Goal: Task Accomplishment & Management: Manage account settings

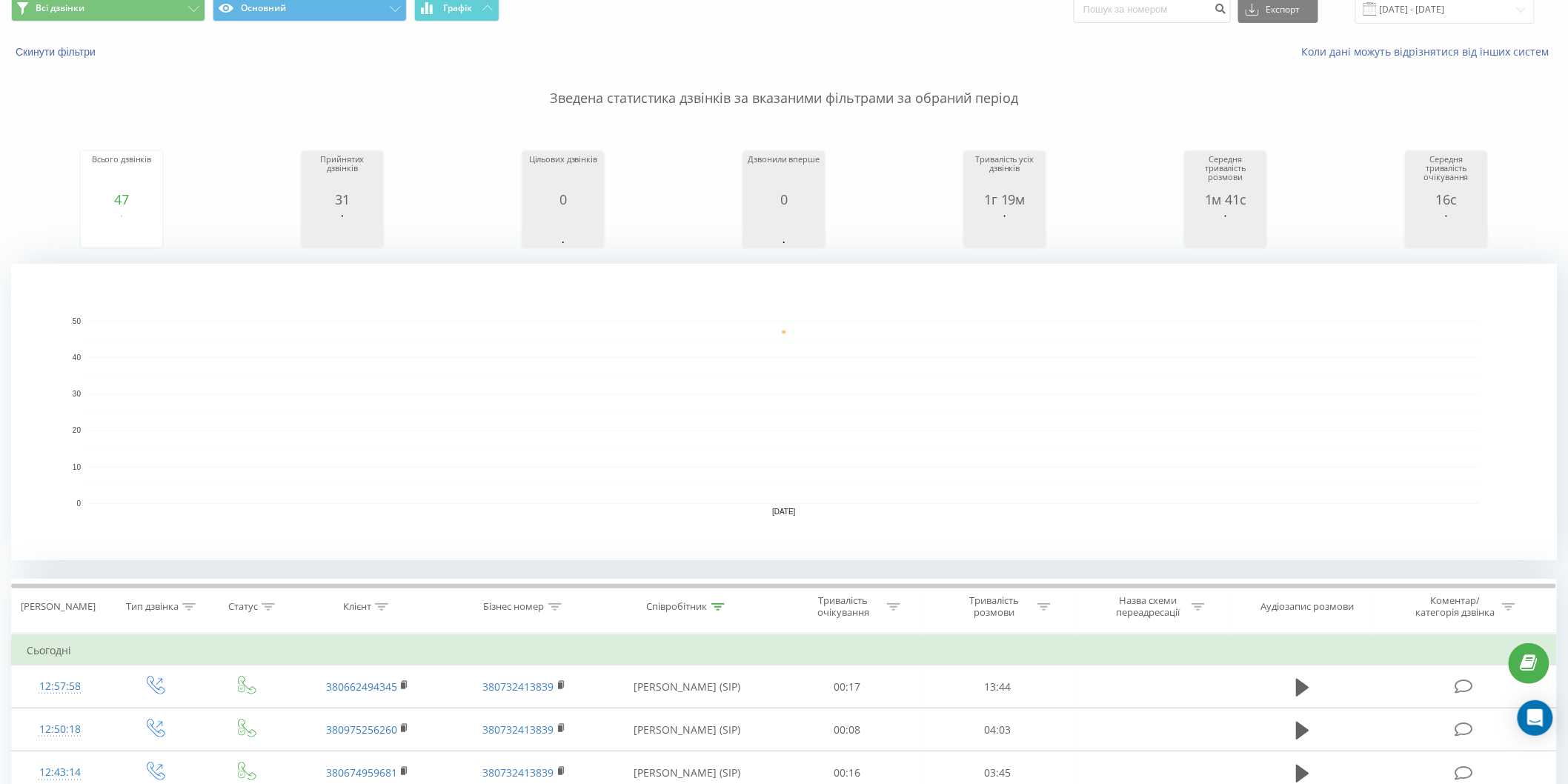
scroll to position [82, 0]
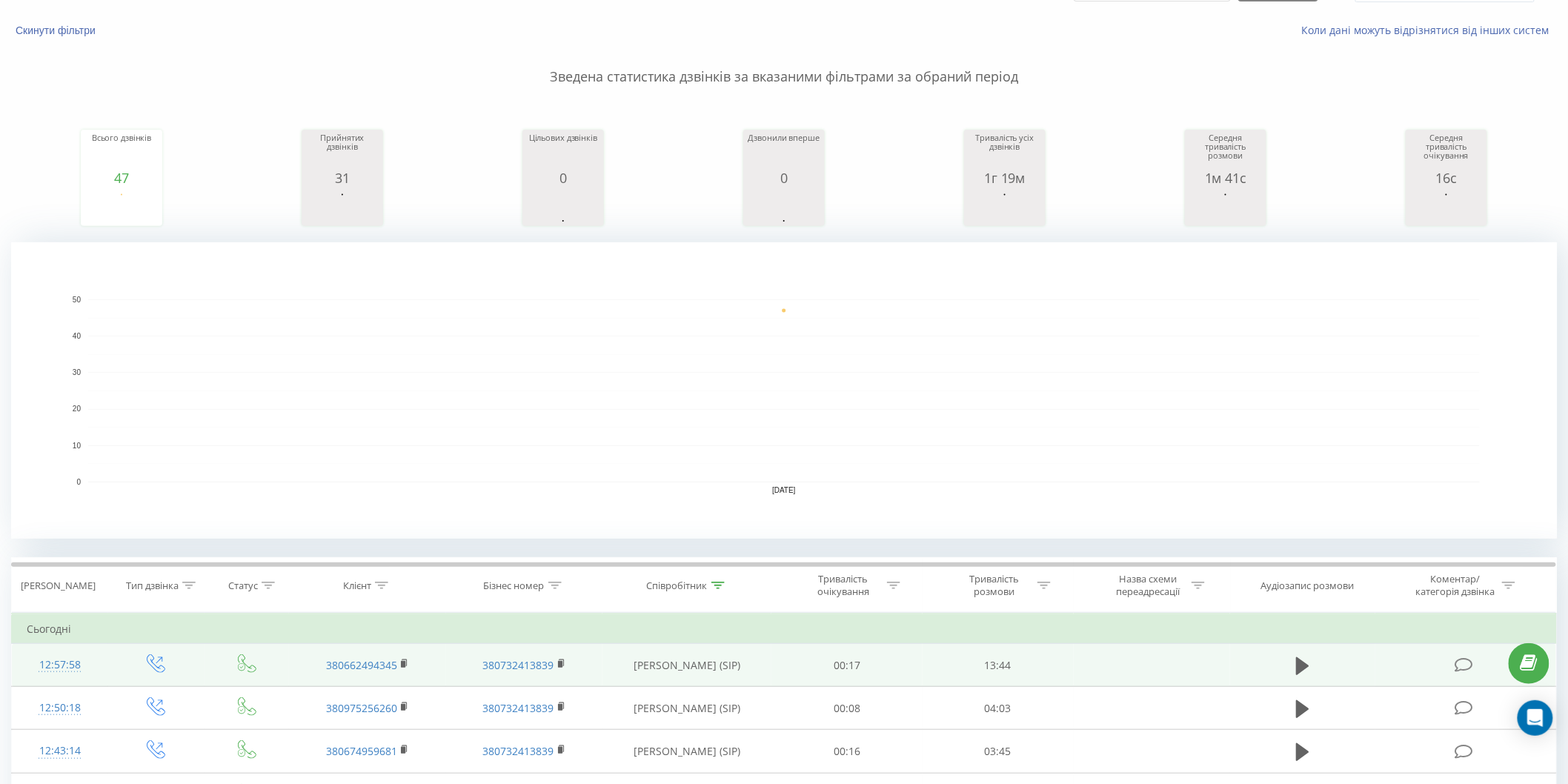
click at [406, 656] on td "380662494345" at bounding box center [368, 665] width 157 height 43
click at [402, 660] on icon at bounding box center [404, 662] width 5 height 7
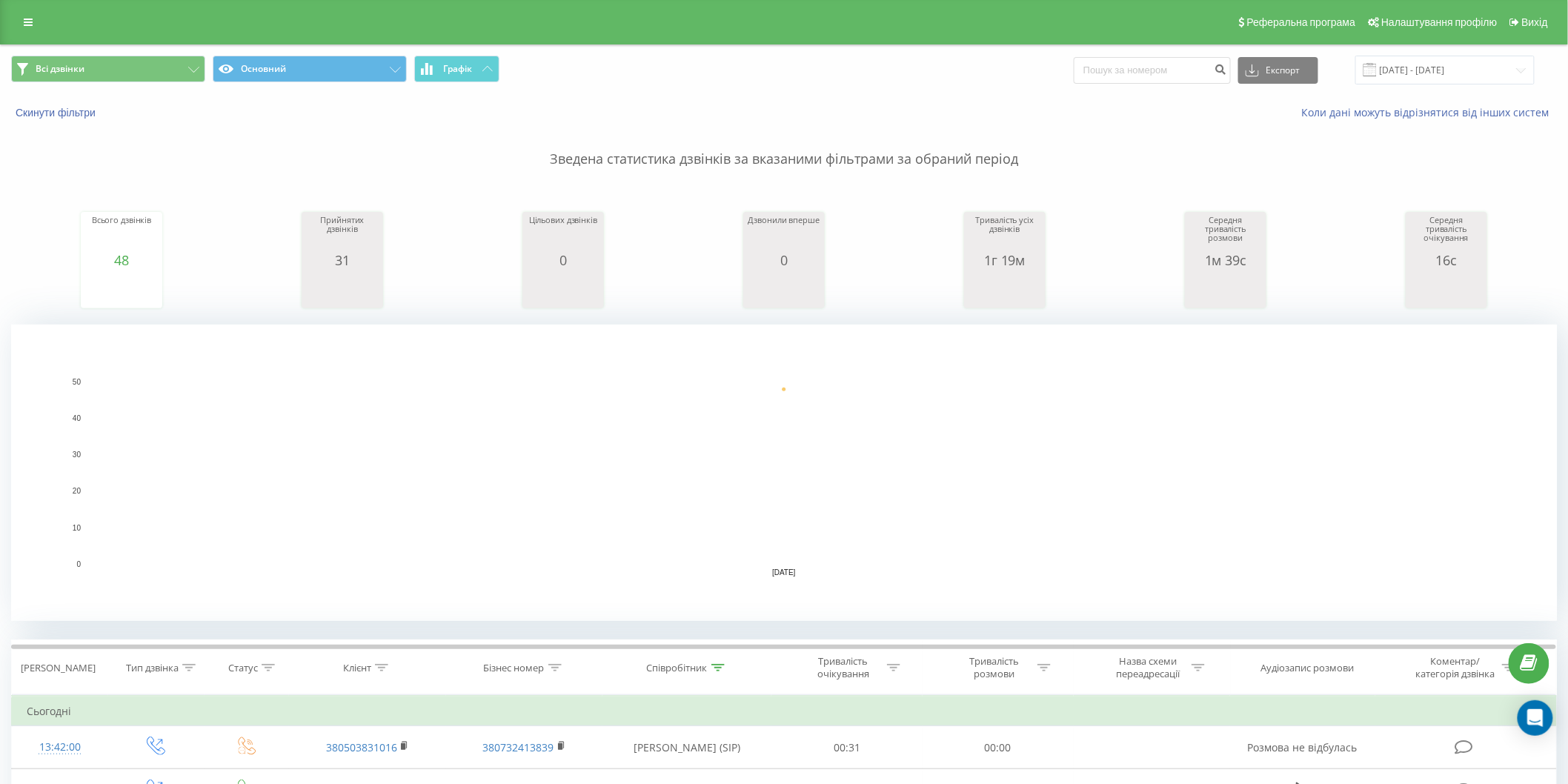
scroll to position [329, 0]
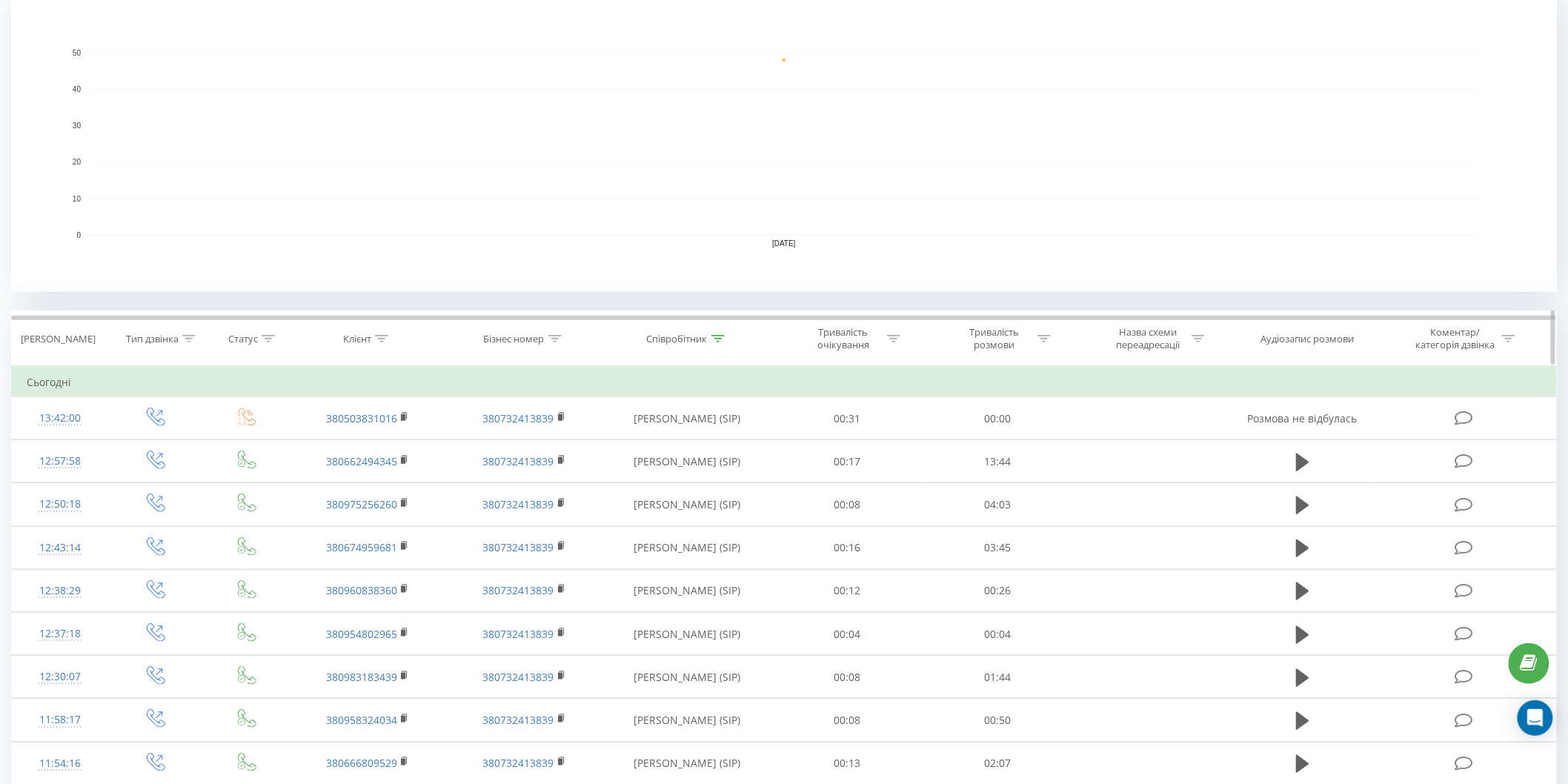
click at [380, 339] on icon at bounding box center [382, 338] width 13 height 8
click at [382, 438] on input "text" at bounding box center [368, 445] width 131 height 26
paste input "380936537583"
type input "380936537583"
click button "OK" at bounding box center [399, 475] width 63 height 19
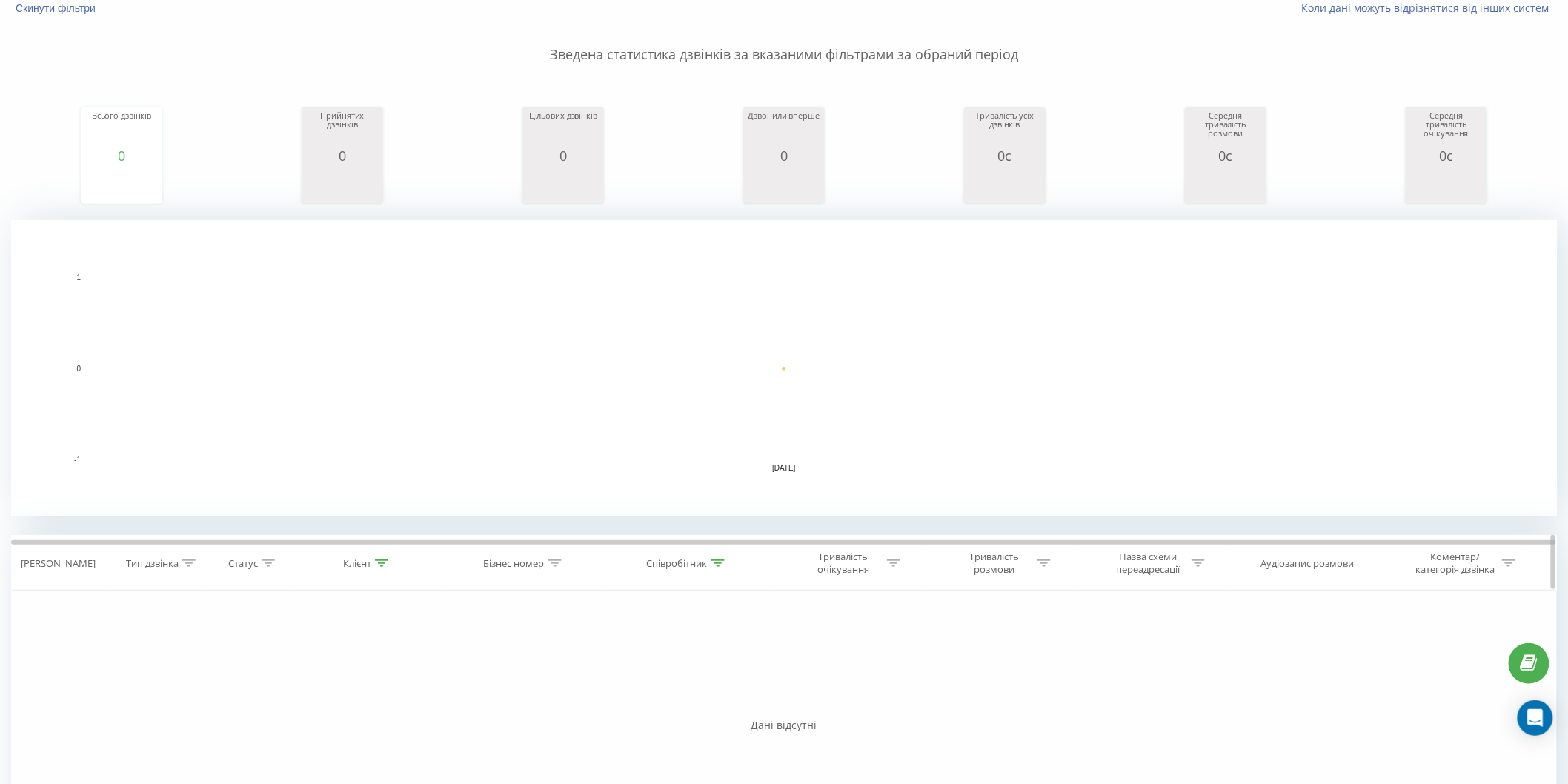
scroll to position [165, 0]
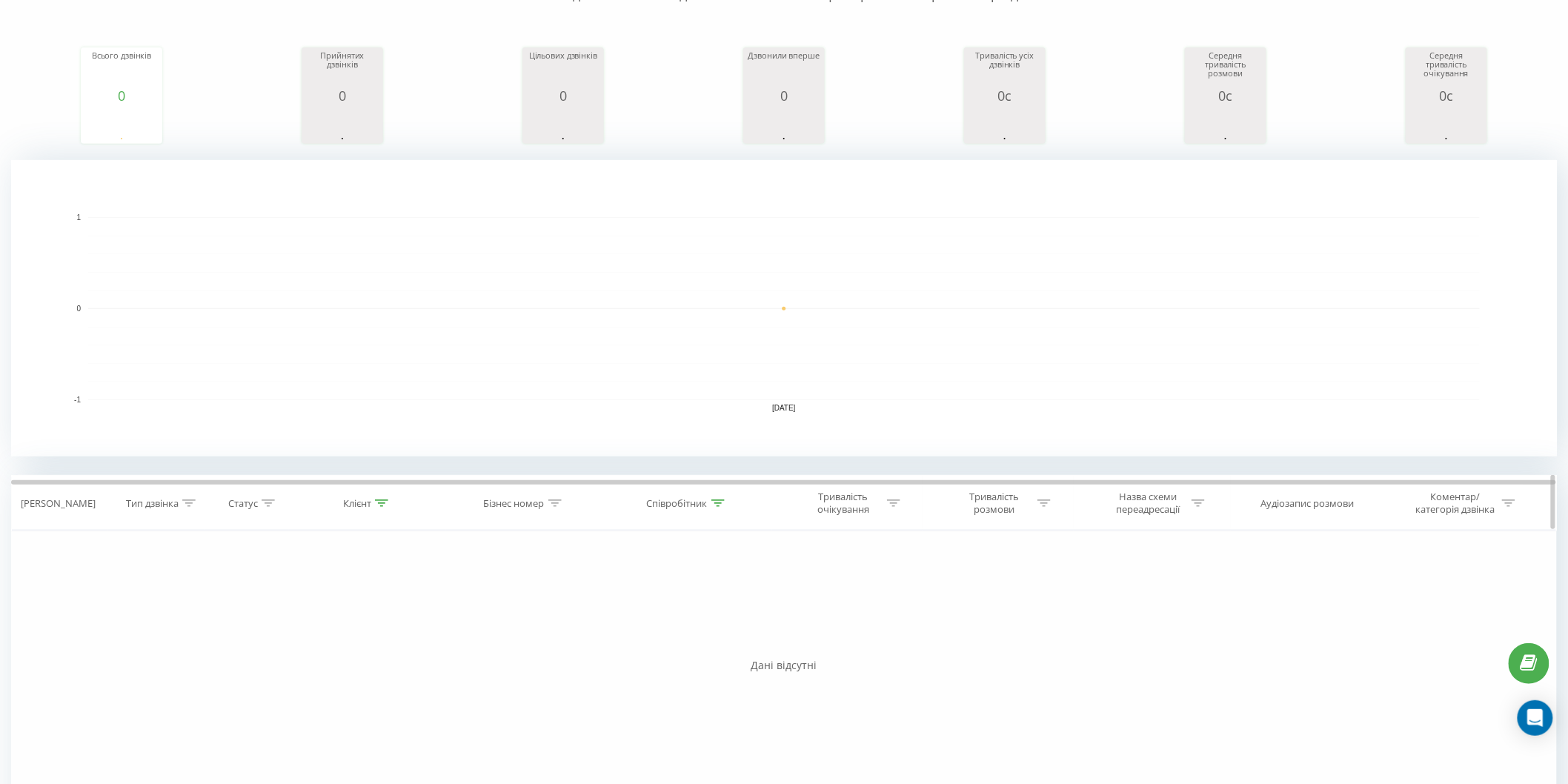
click at [378, 501] on icon at bounding box center [382, 503] width 13 height 8
click at [365, 623] on div "Скасувати OK" at bounding box center [368, 639] width 131 height 33
click at [365, 611] on input "380936537583" at bounding box center [368, 609] width 131 height 26
click at [365, 611] on input "text" at bounding box center [368, 609] width 131 height 26
click button "OK" at bounding box center [399, 639] width 63 height 19
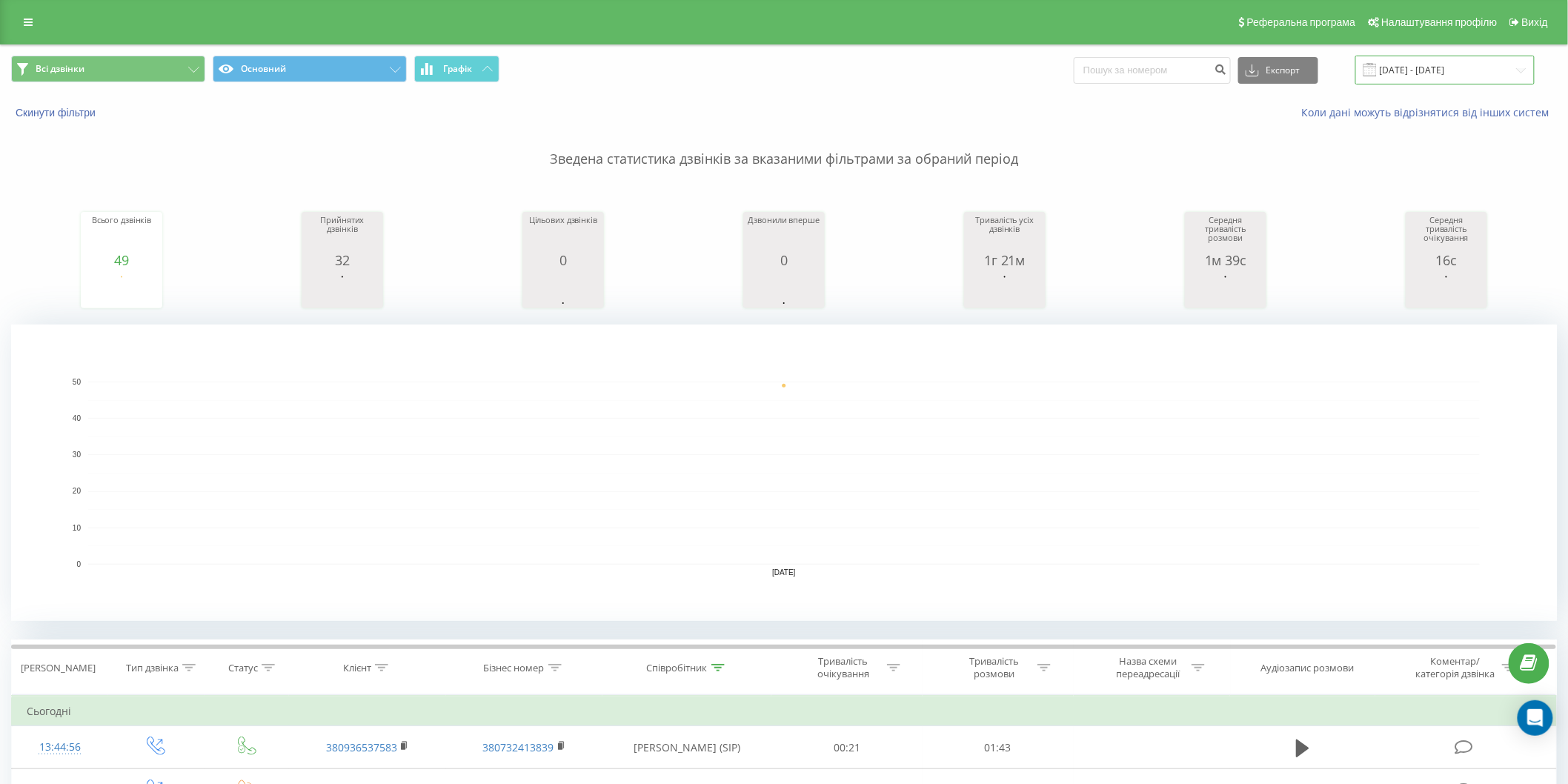
click at [1395, 77] on input "[DATE] - [DATE]" at bounding box center [1445, 70] width 179 height 28
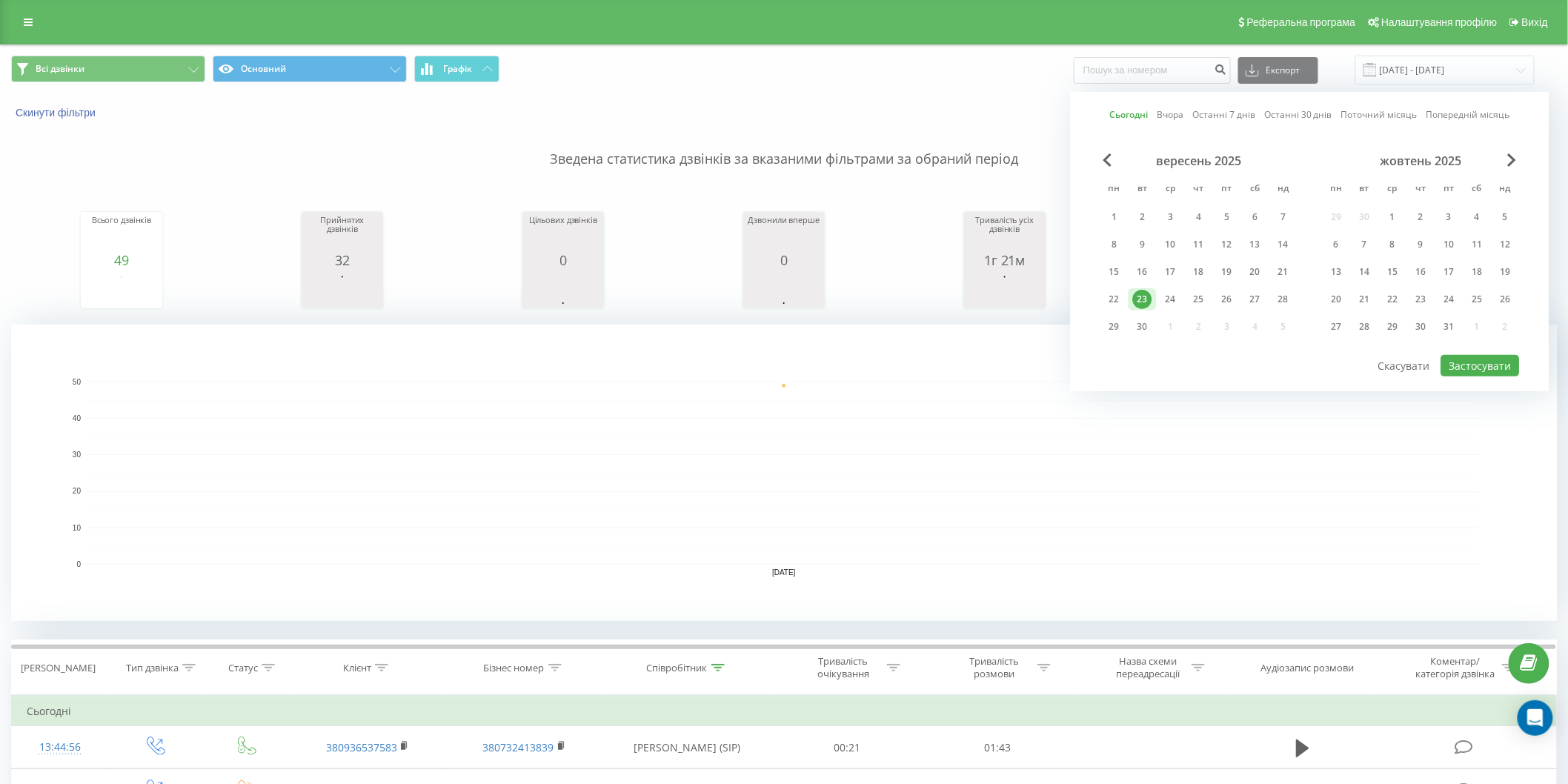
click at [1146, 304] on div "23" at bounding box center [1142, 300] width 19 height 19
click at [1479, 375] on div "Сьогодні Вчора Останні 7 днів Останні 30 днів Поточний місяць Попередній місяць…" at bounding box center [1310, 242] width 479 height 300
click at [1476, 367] on button "Застосувати" at bounding box center [1480, 365] width 79 height 22
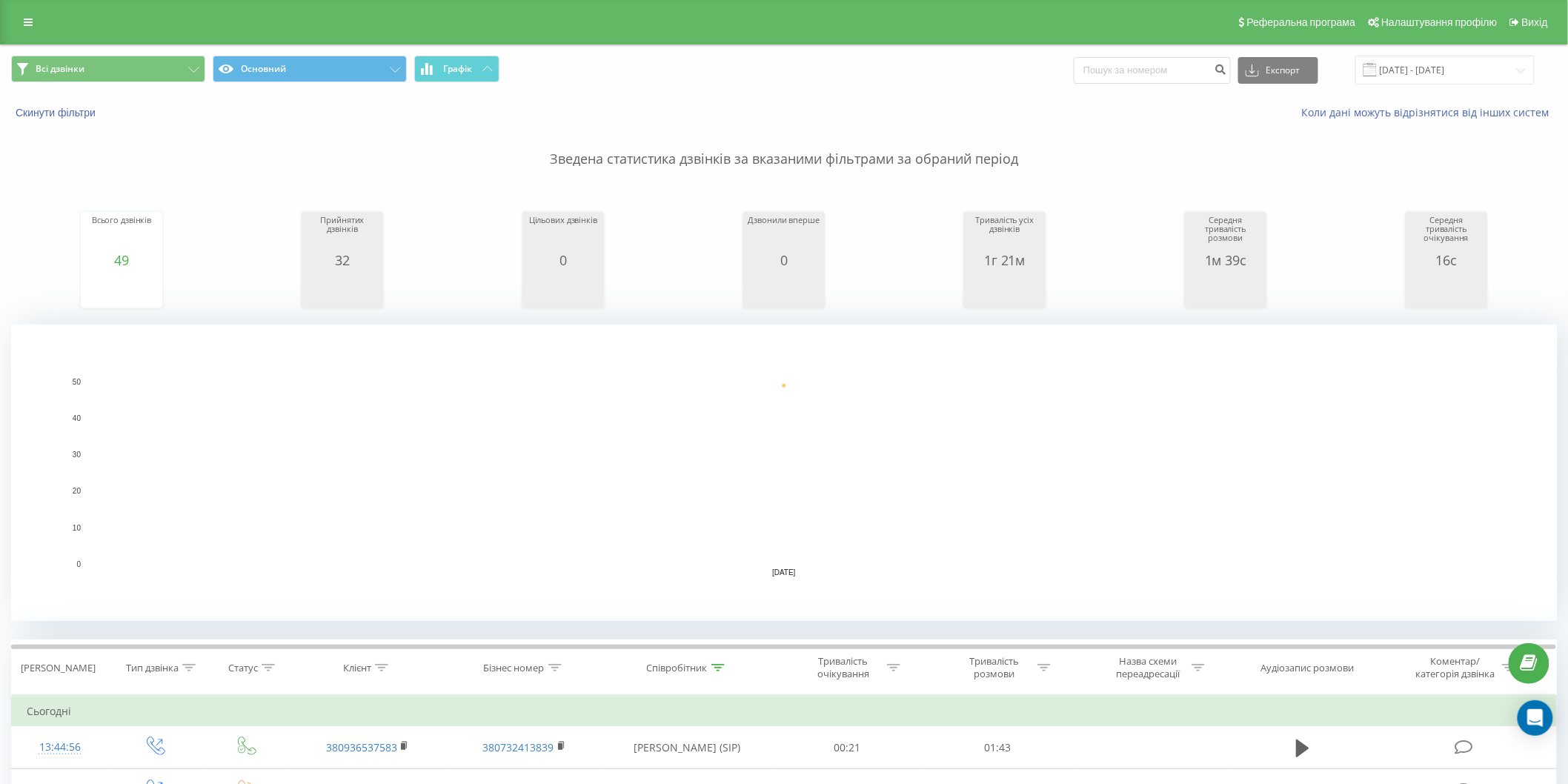
scroll to position [329, 0]
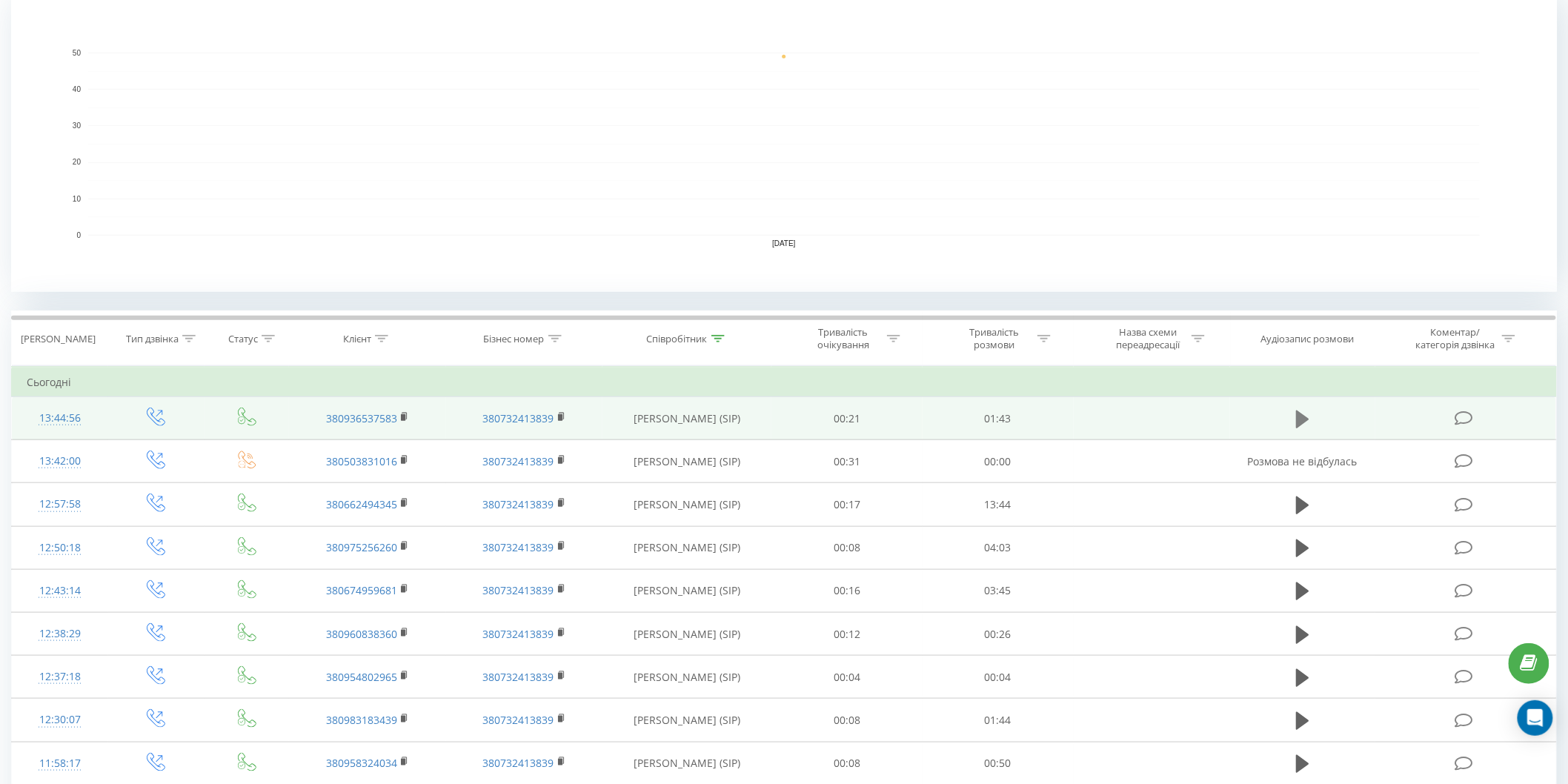
click at [1304, 423] on icon at bounding box center [1303, 418] width 13 height 18
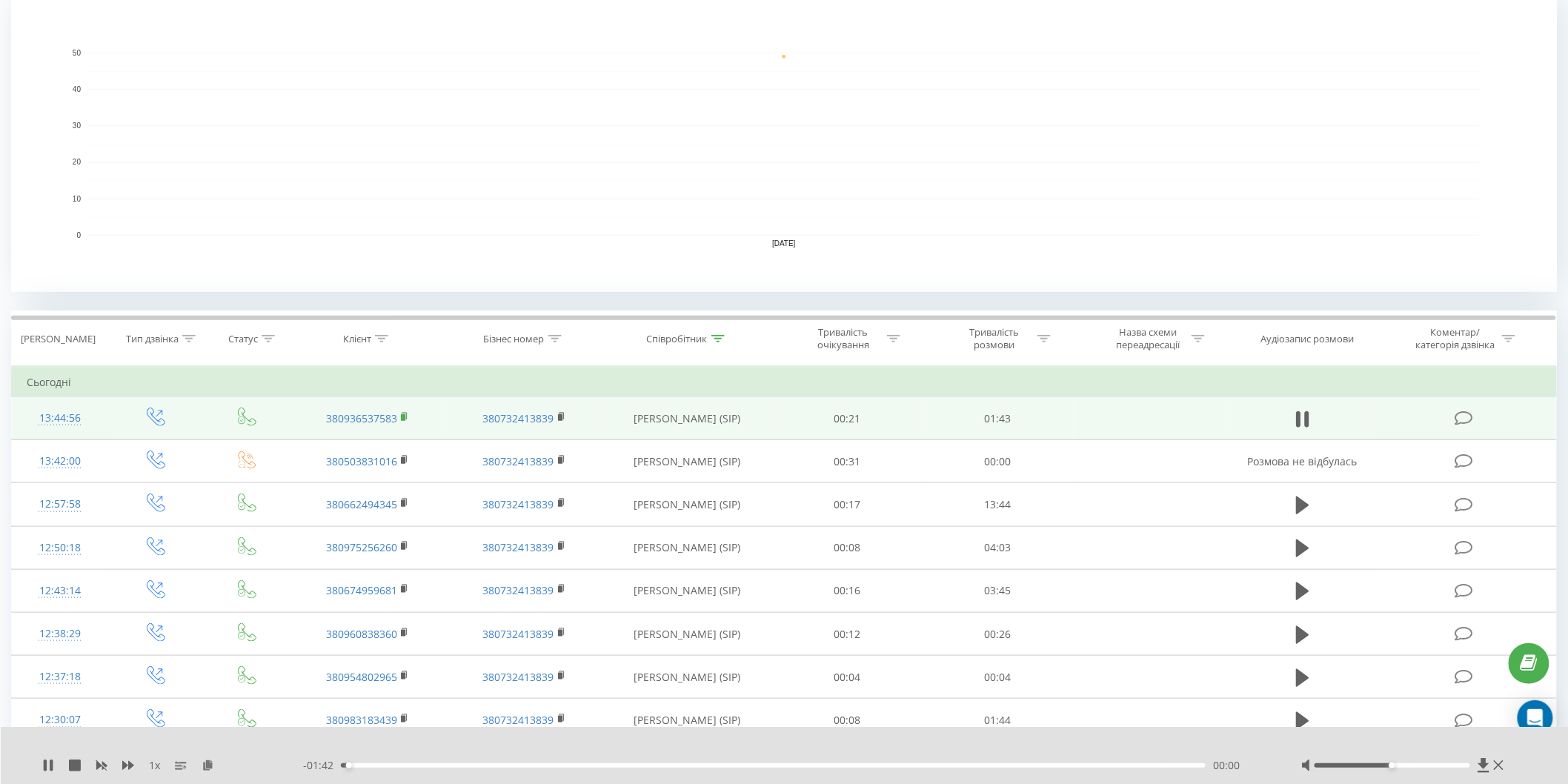
click at [403, 416] on rect at bounding box center [403, 417] width 5 height 7
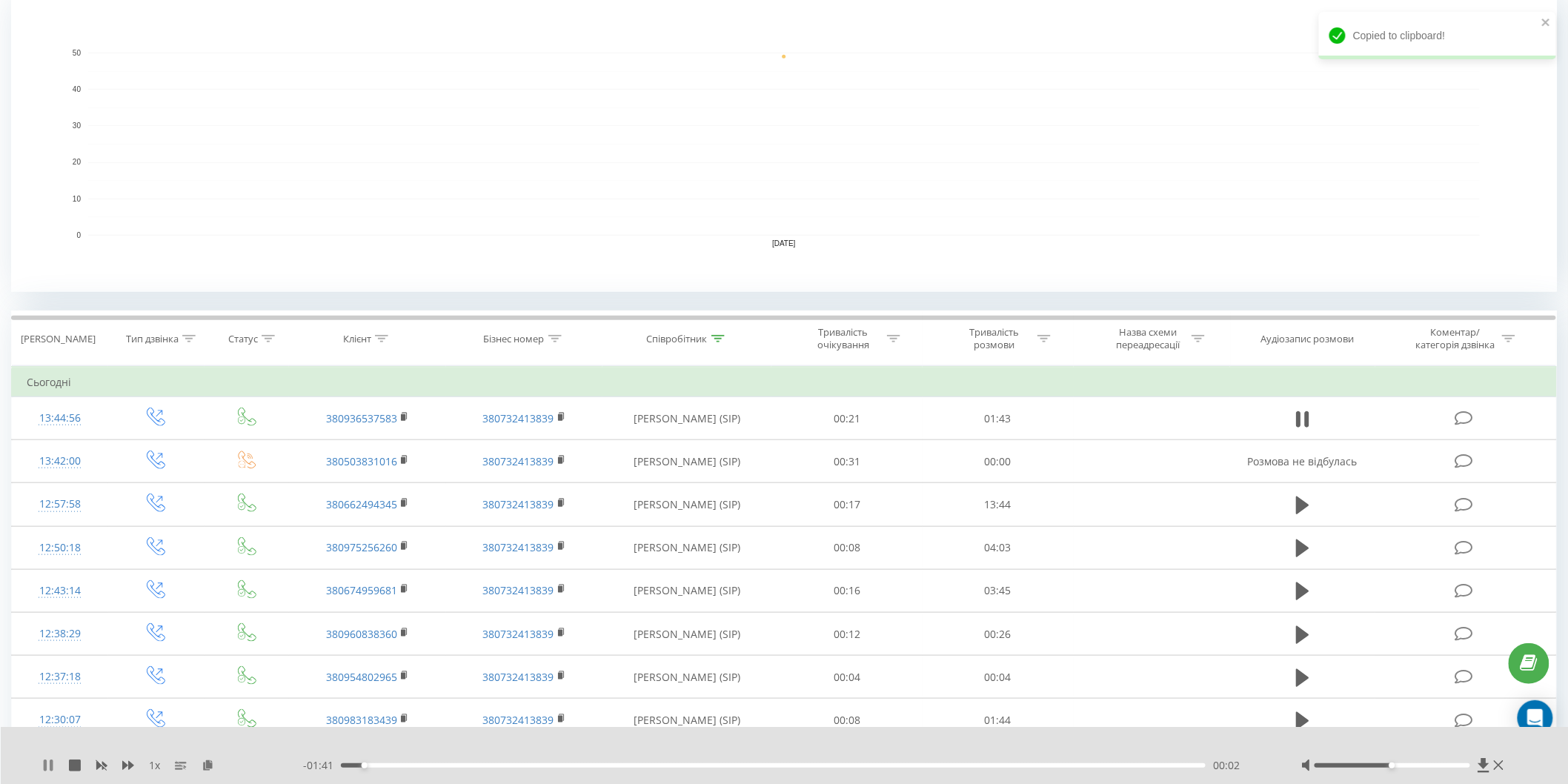
click at [49, 767] on icon at bounding box center [50, 765] width 3 height 12
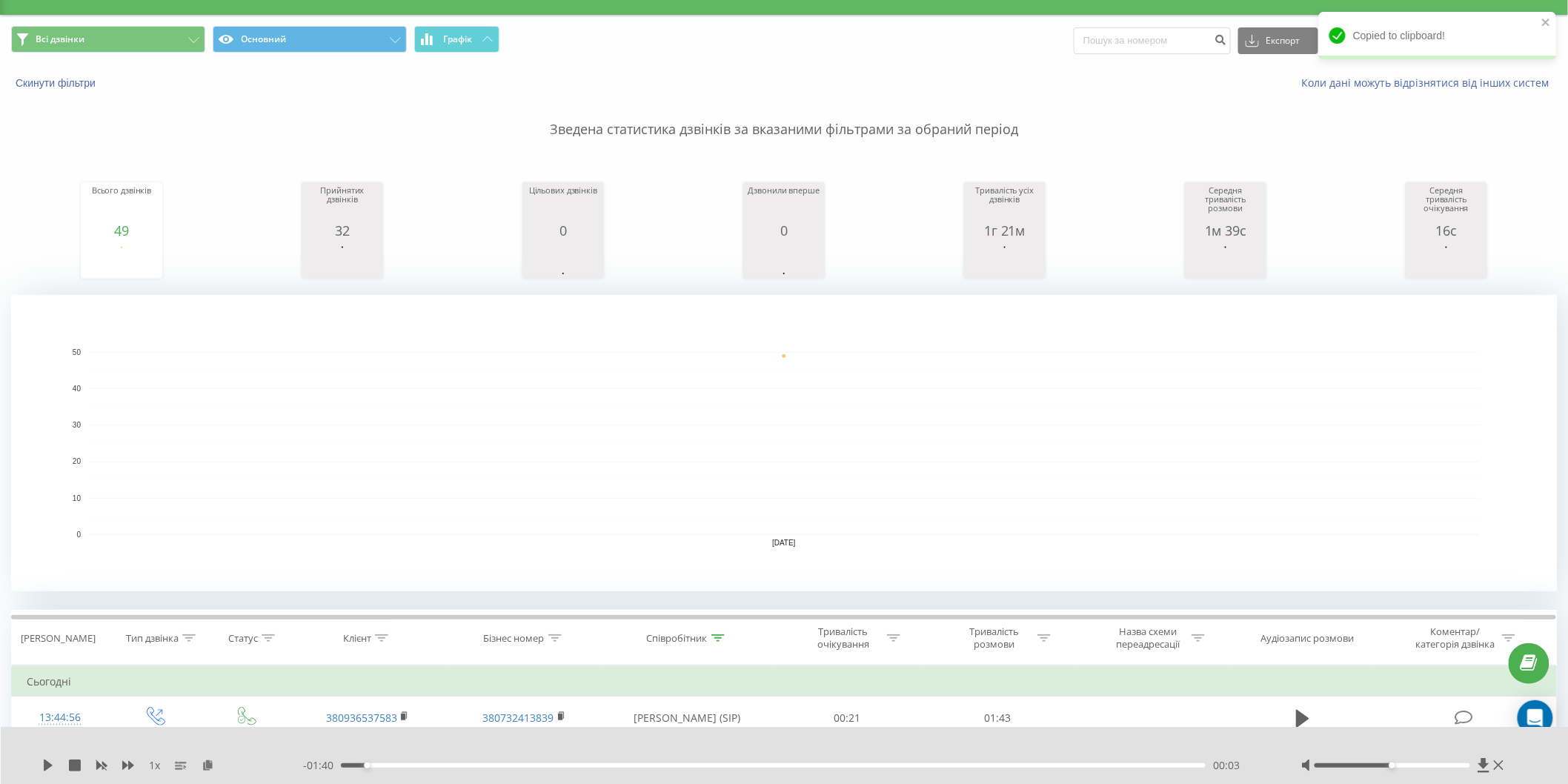
scroll to position [0, 0]
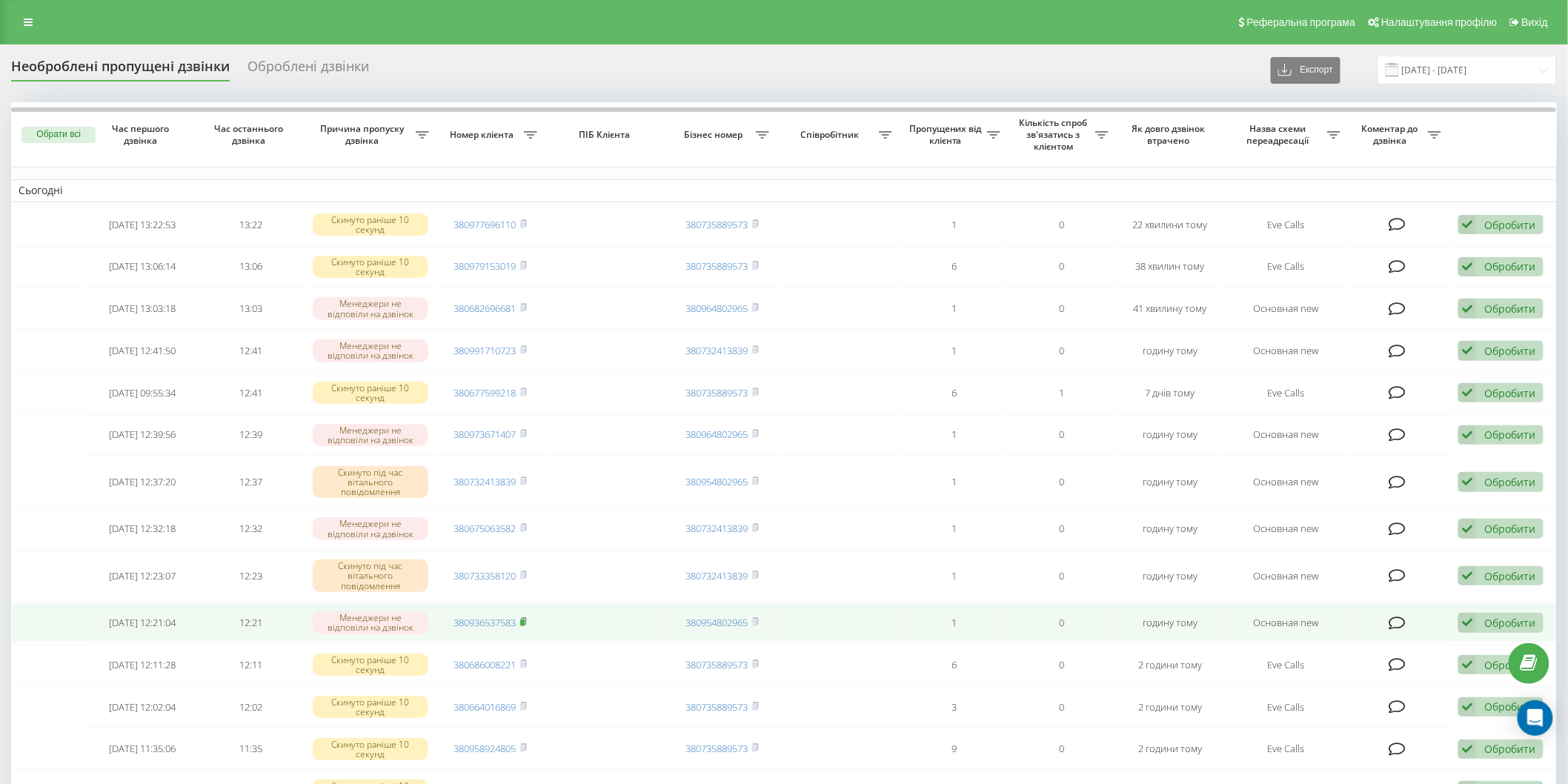
click at [524, 620] on rect at bounding box center [522, 623] width 5 height 7
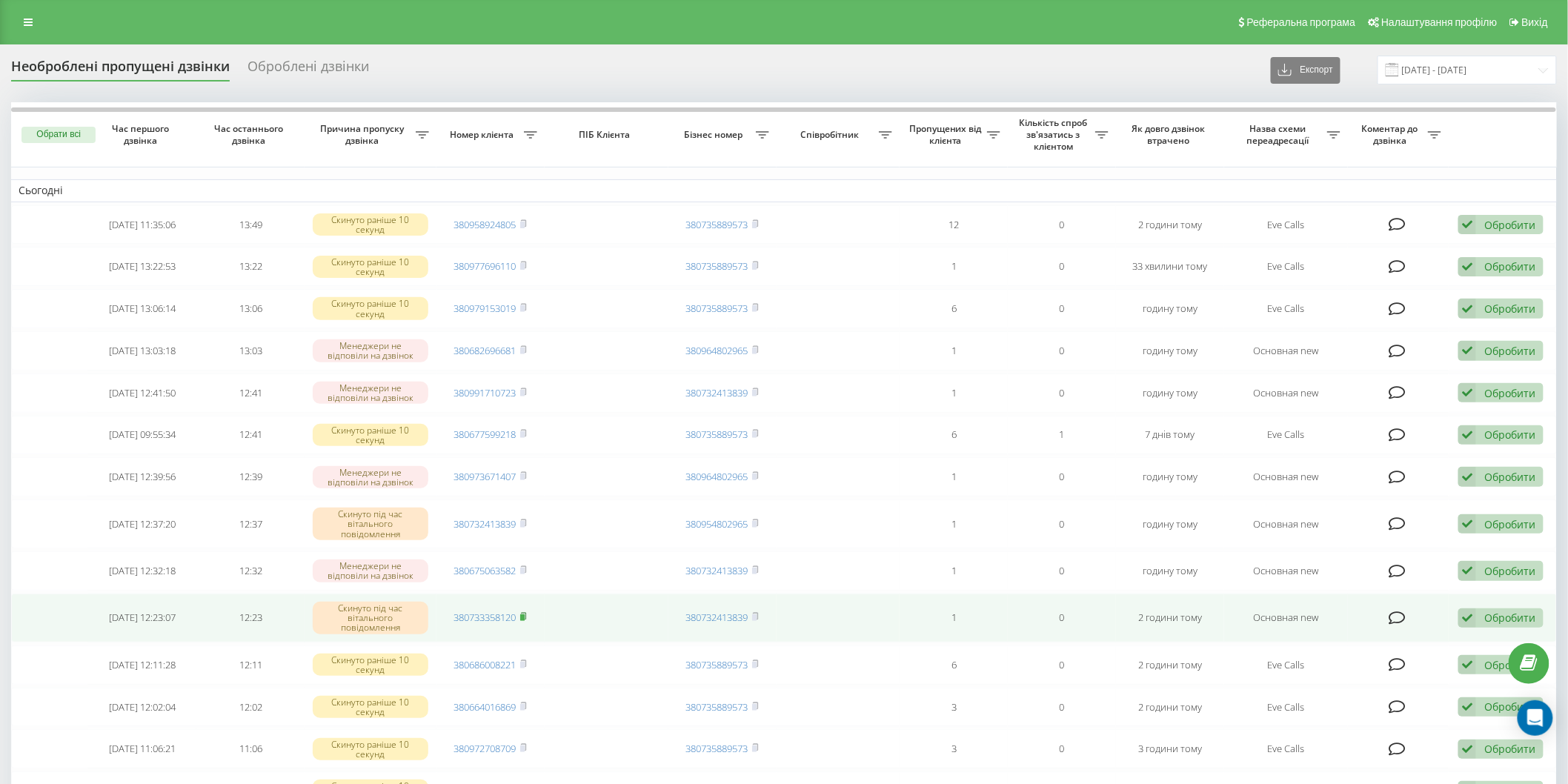
click at [524, 617] on rect at bounding box center [522, 617] width 5 height 7
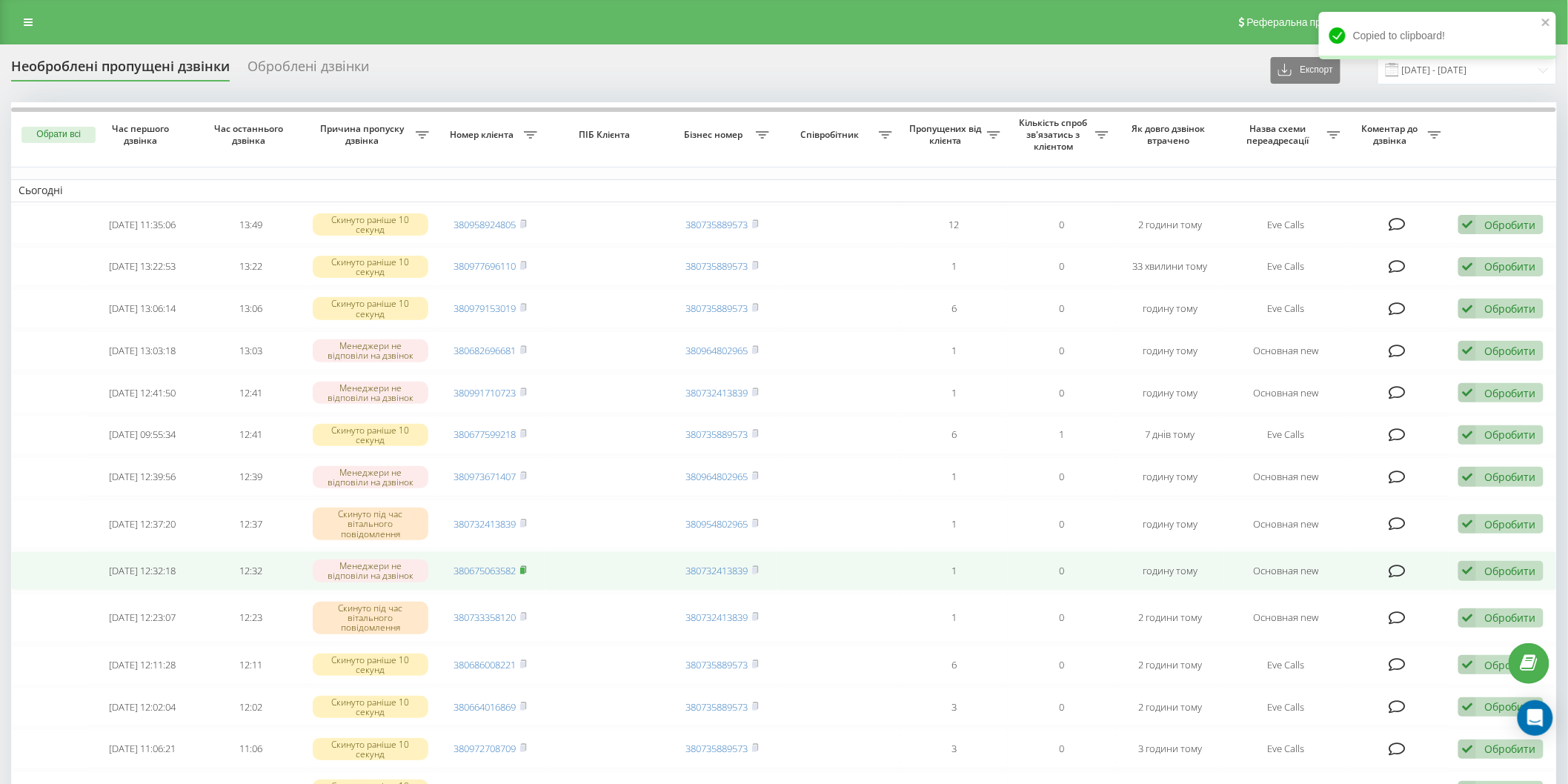
click at [527, 565] on icon at bounding box center [523, 569] width 7 height 9
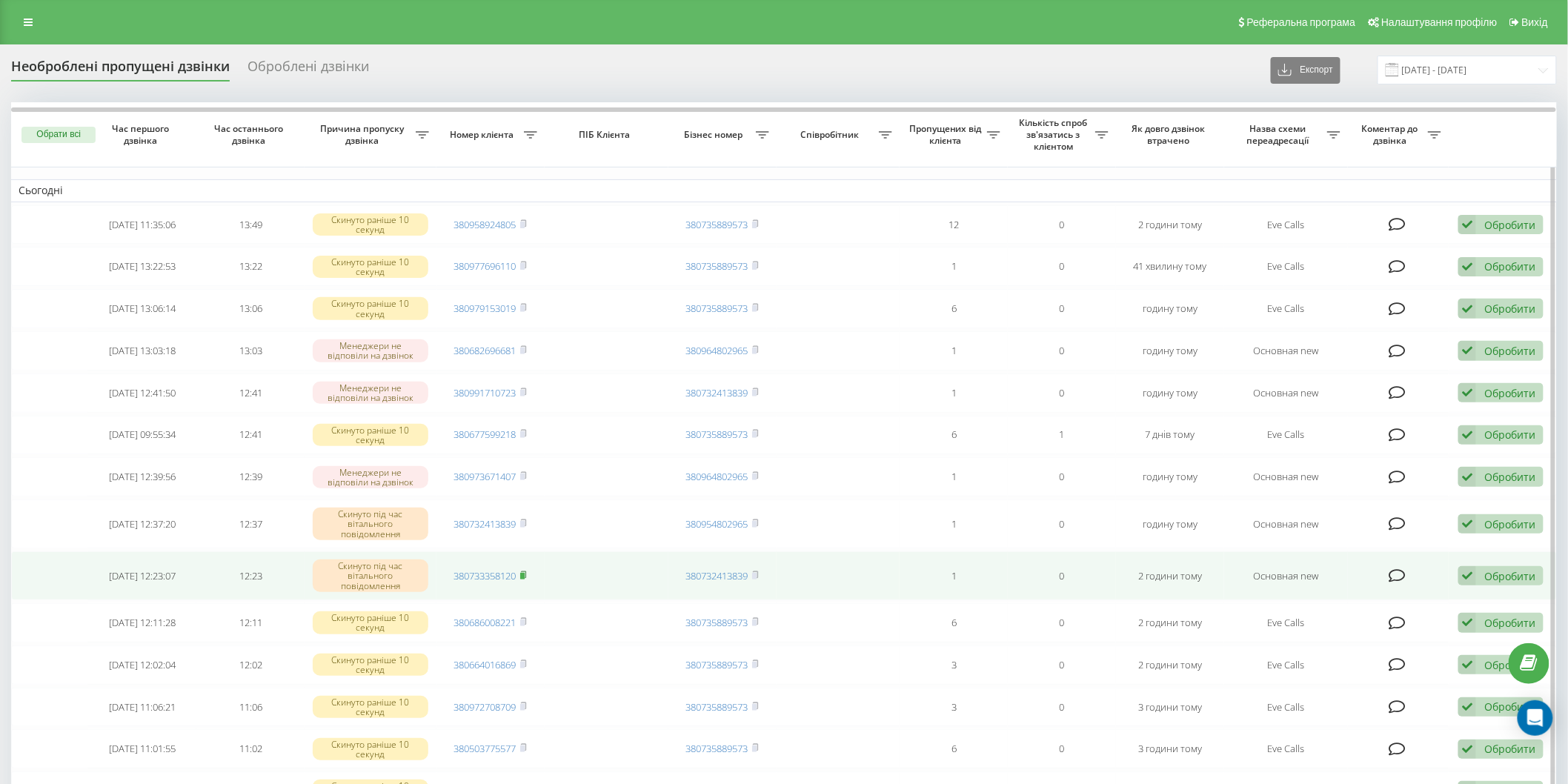
click at [521, 575] on rect at bounding box center [522, 575] width 5 height 7
click at [524, 574] on rect at bounding box center [522, 575] width 5 height 7
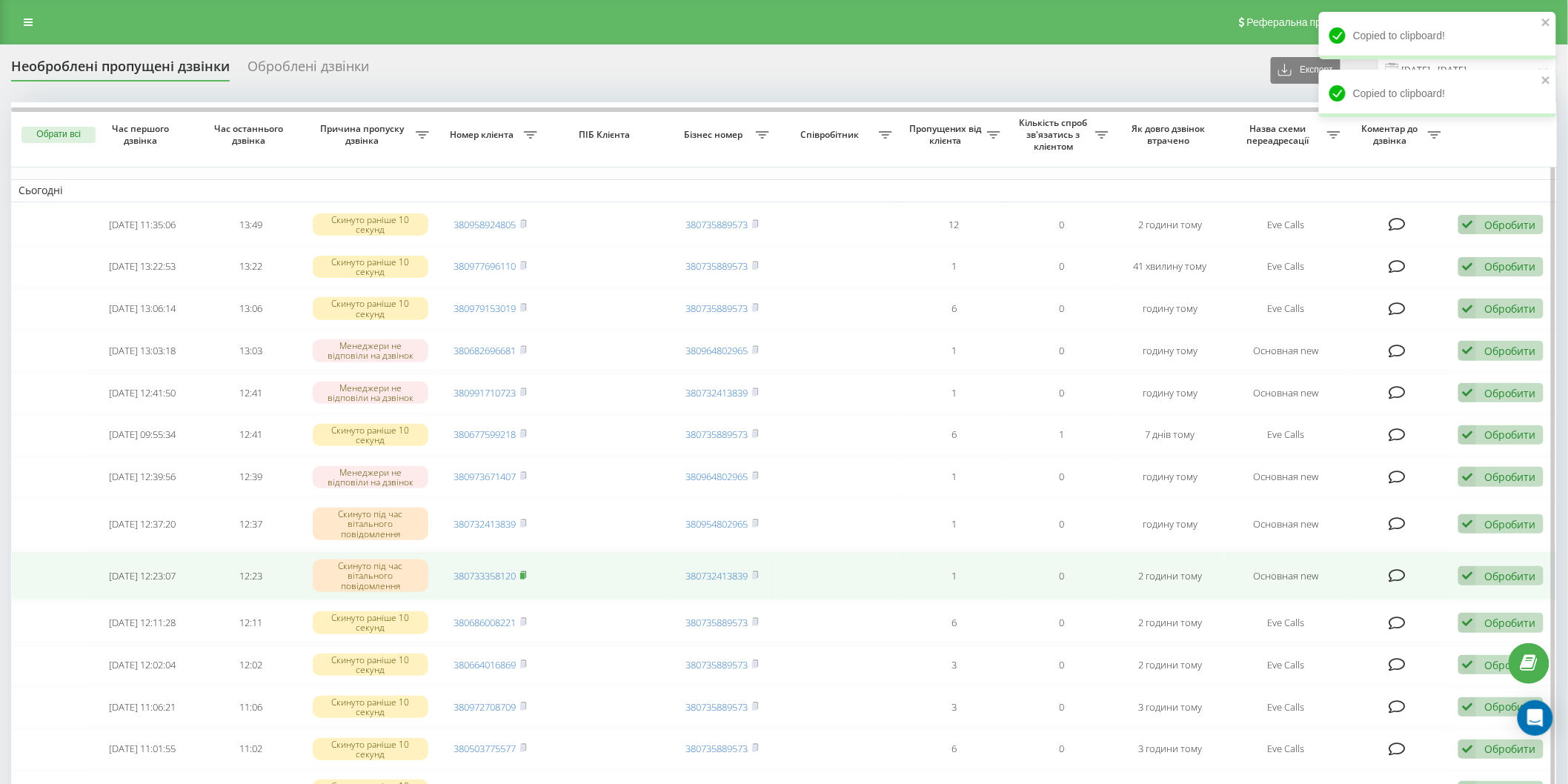
click at [521, 574] on icon at bounding box center [523, 574] width 7 height 9
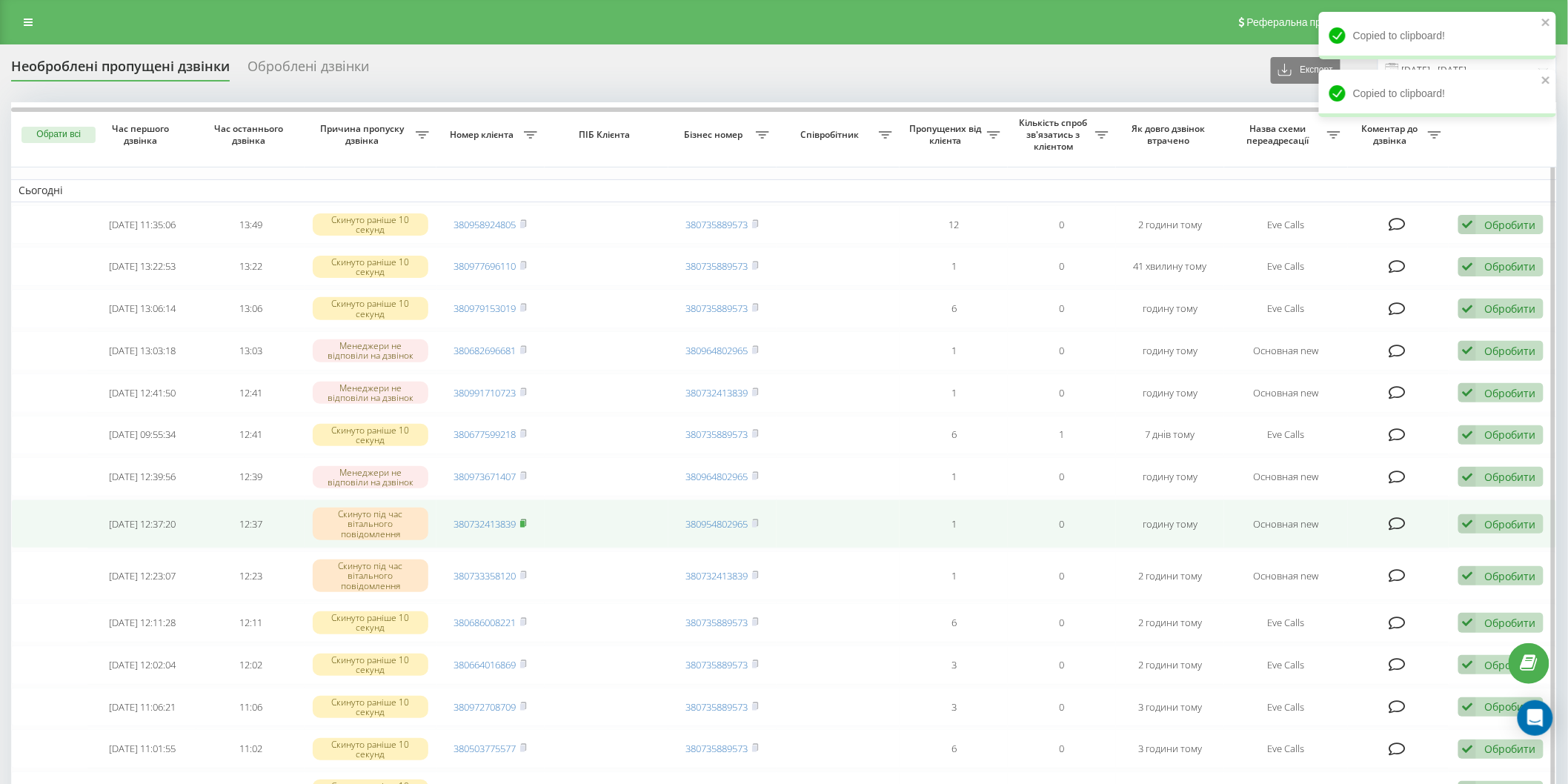
click at [524, 521] on rect at bounding box center [522, 524] width 5 height 7
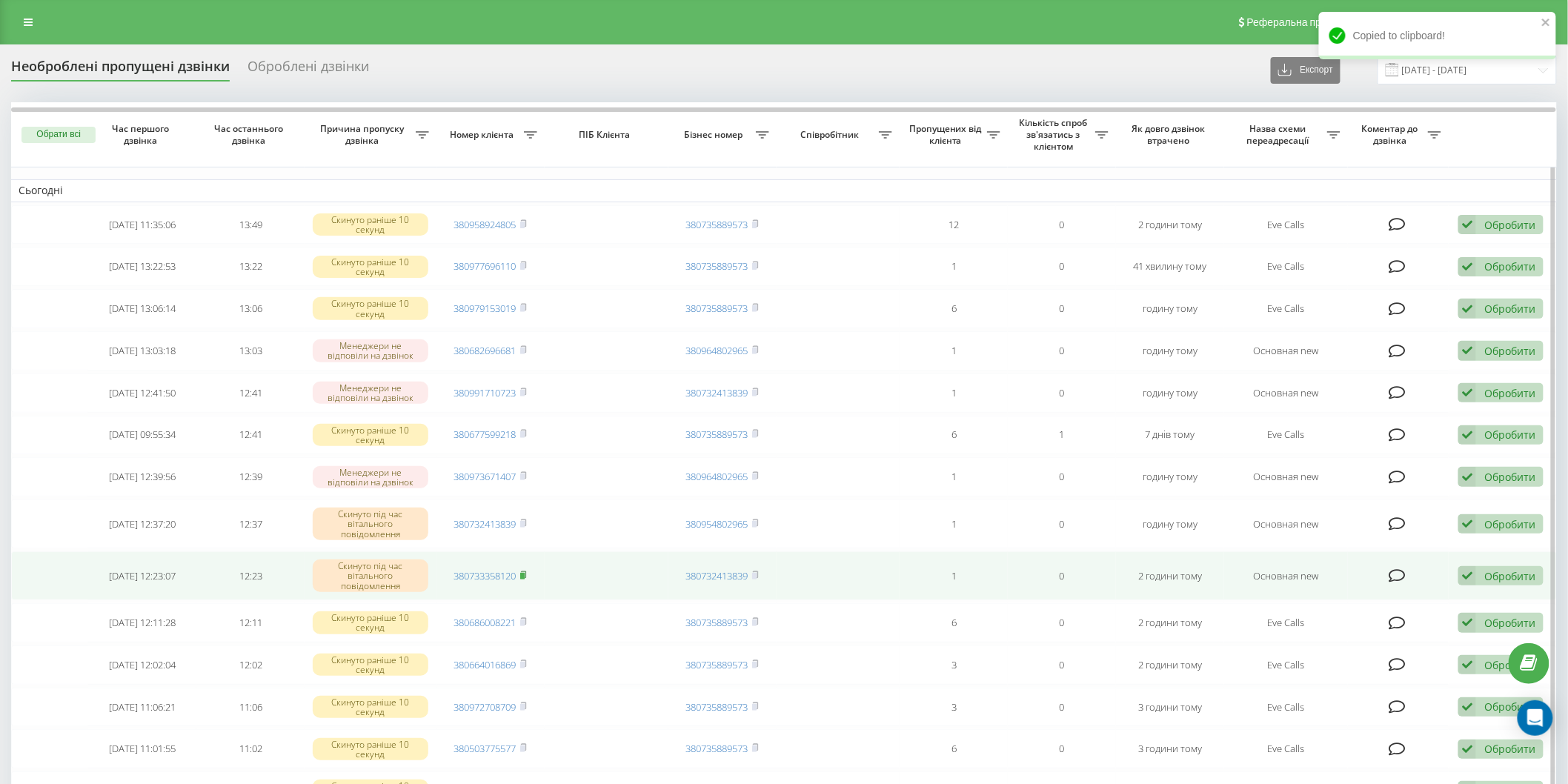
click at [524, 573] on rect at bounding box center [522, 575] width 5 height 7
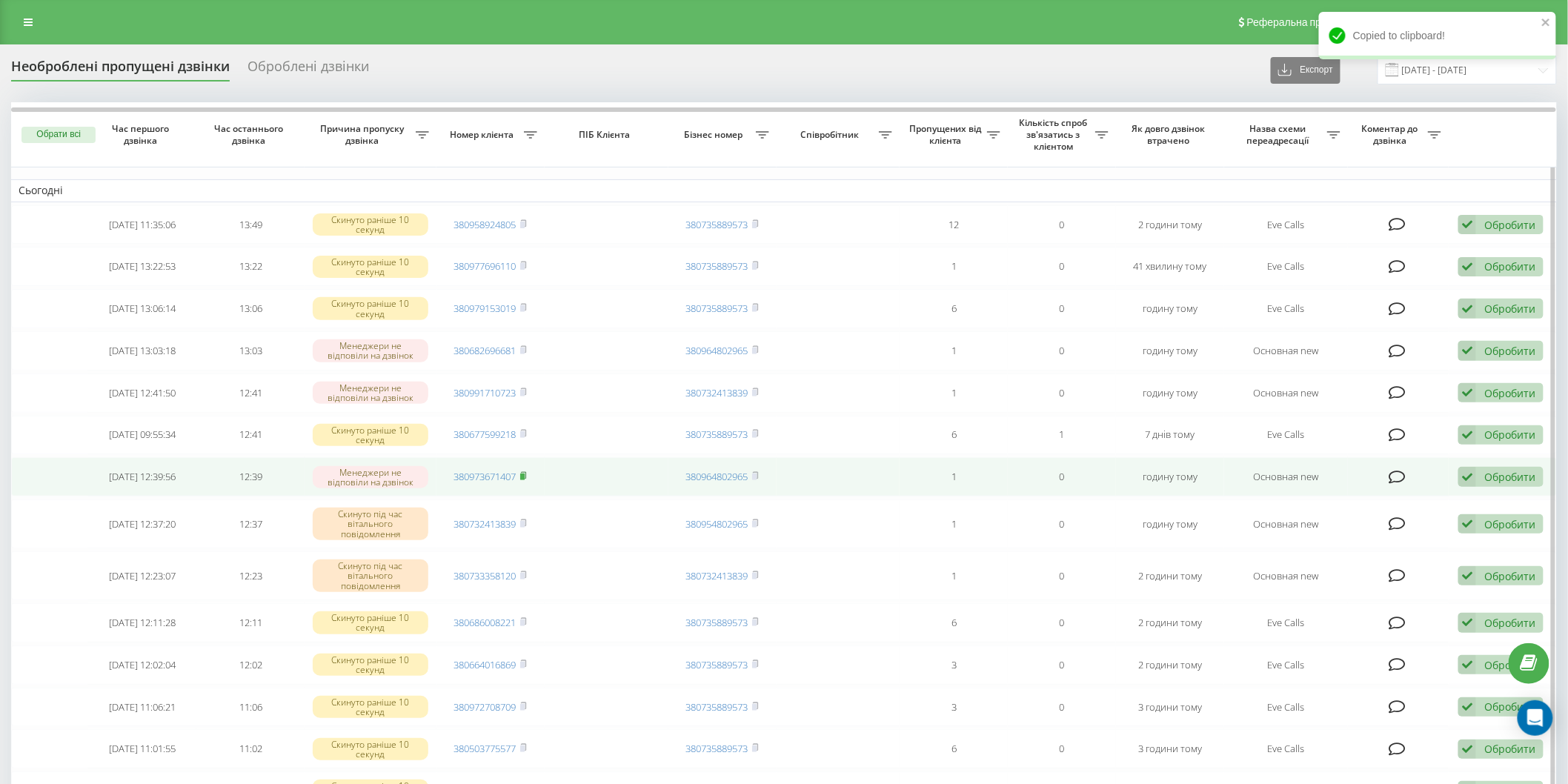
click at [527, 476] on icon at bounding box center [523, 475] width 7 height 9
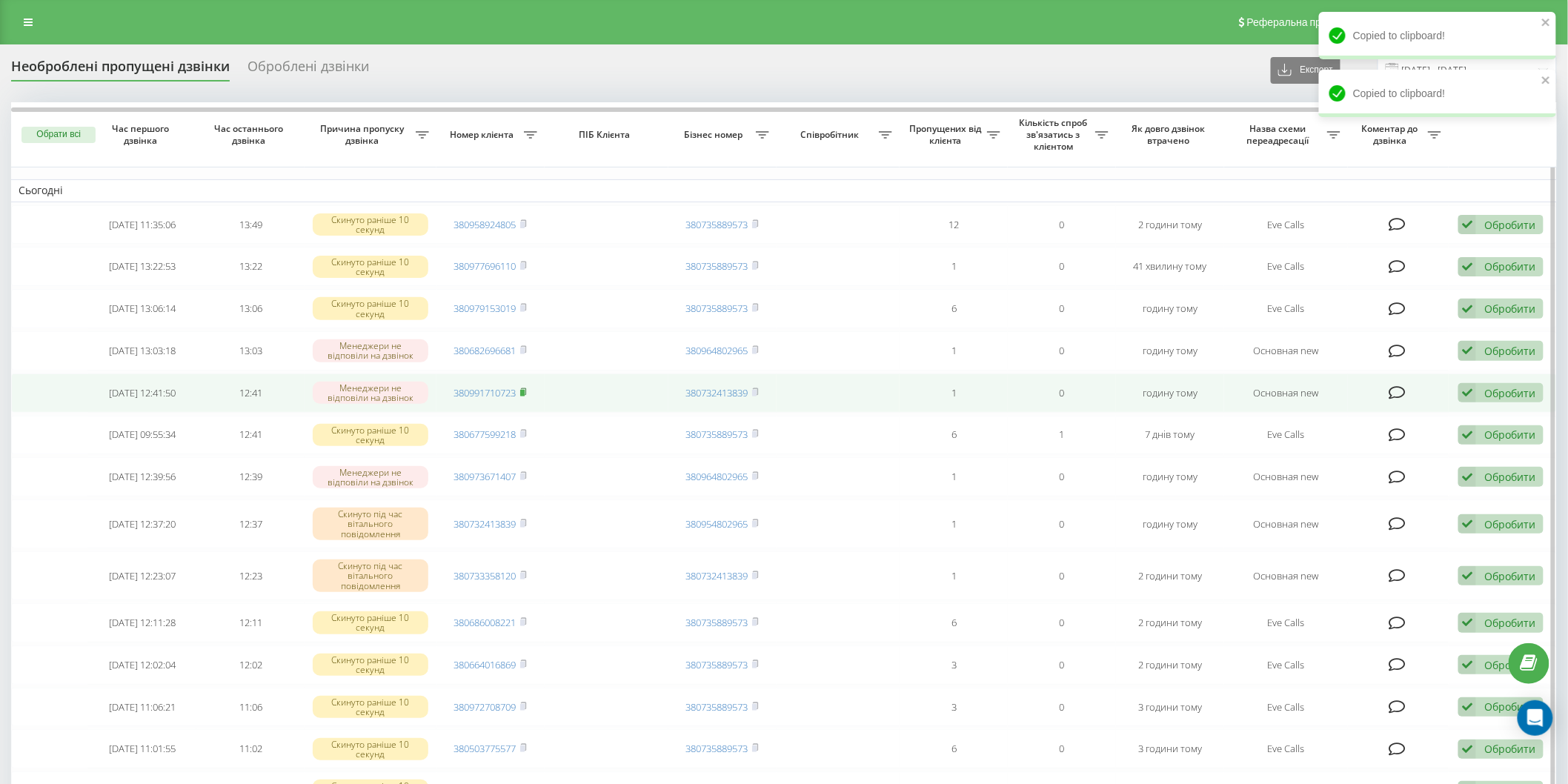
click at [523, 392] on rect at bounding box center [522, 392] width 5 height 7
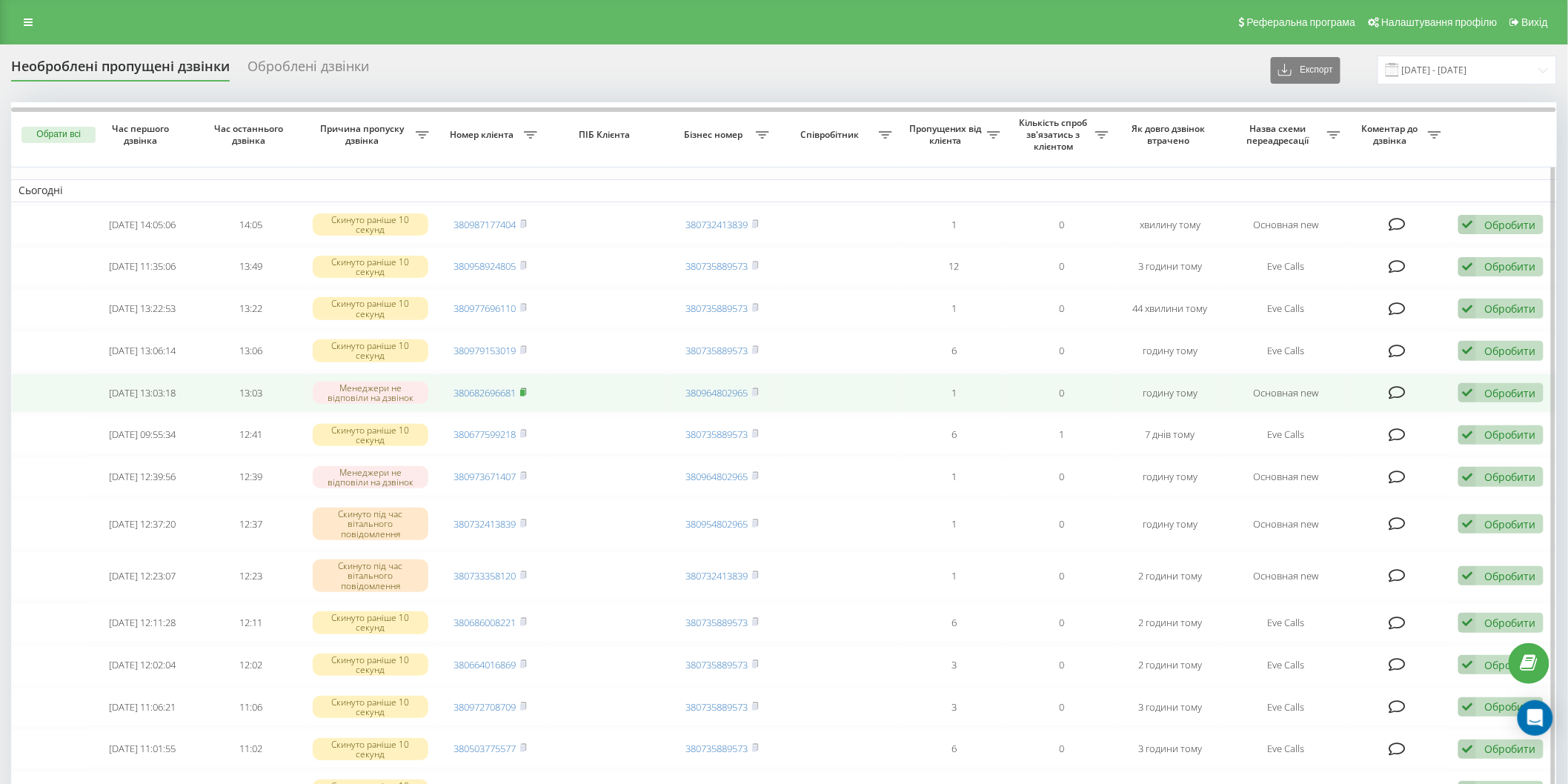
click at [522, 394] on rect at bounding box center [522, 392] width 5 height 7
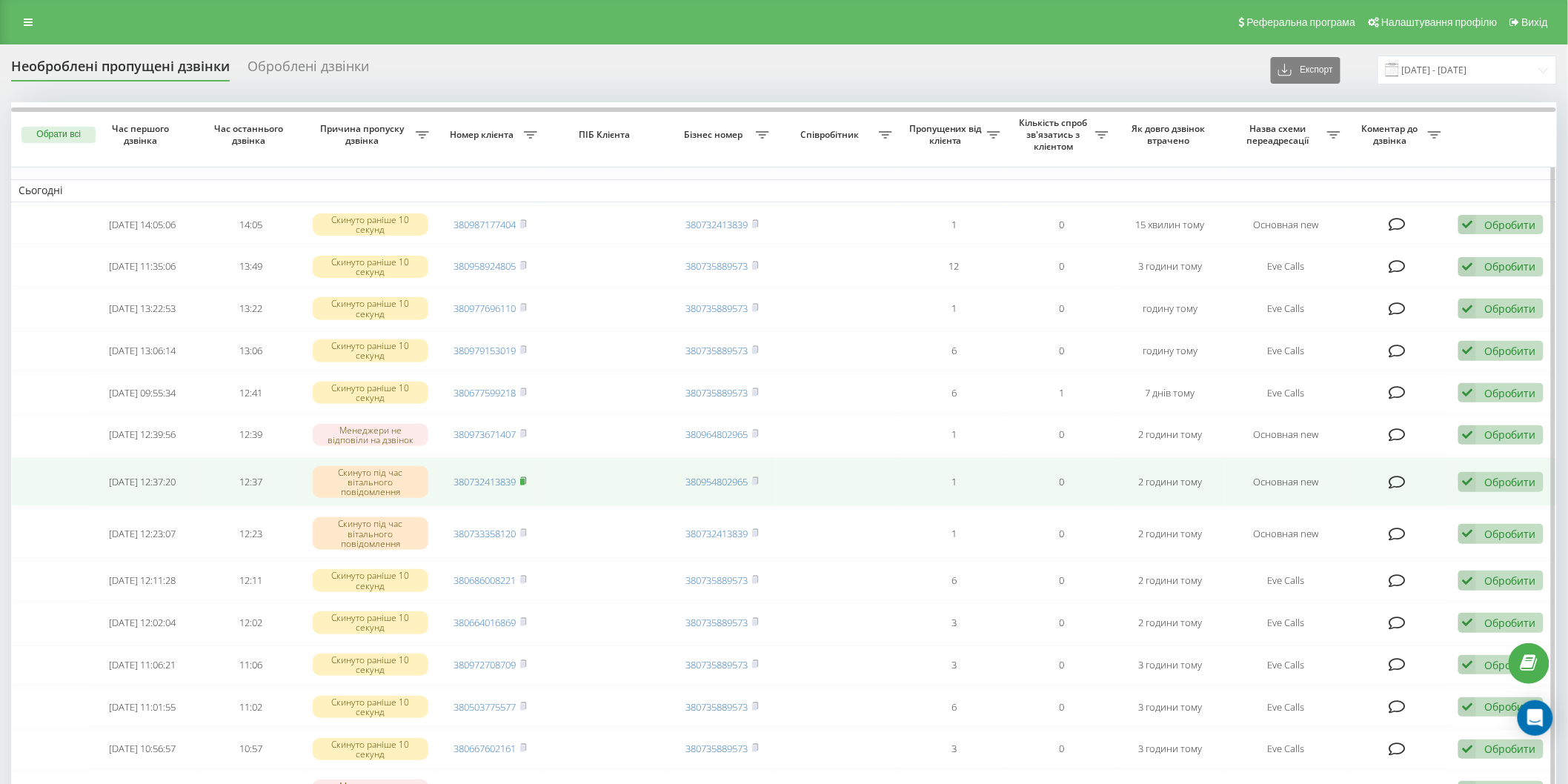
click at [524, 481] on rect at bounding box center [522, 482] width 5 height 7
click at [524, 483] on span at bounding box center [523, 482] width 7 height 13
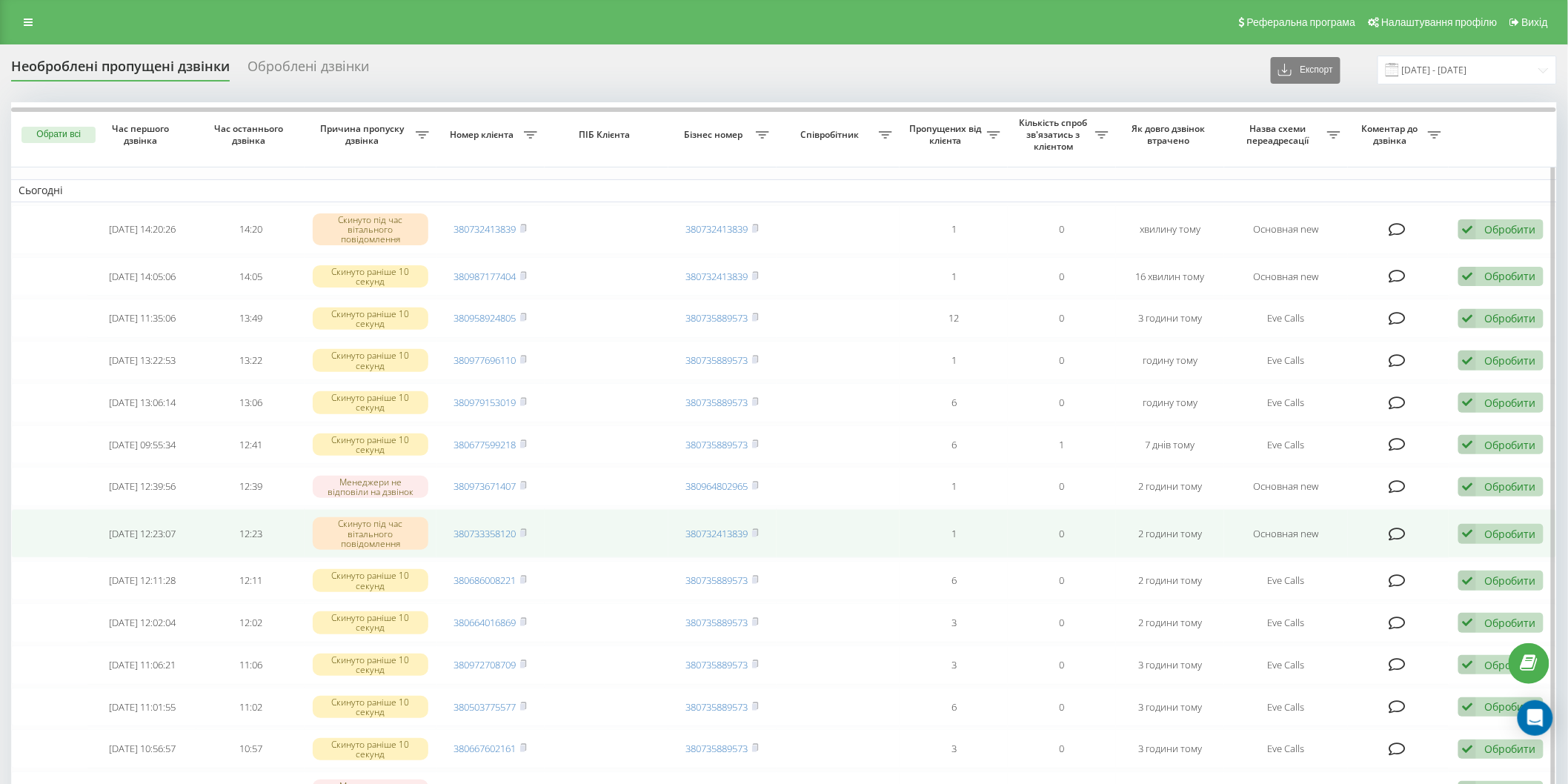
click at [1516, 529] on div "Обробити" at bounding box center [1510, 534] width 51 height 14
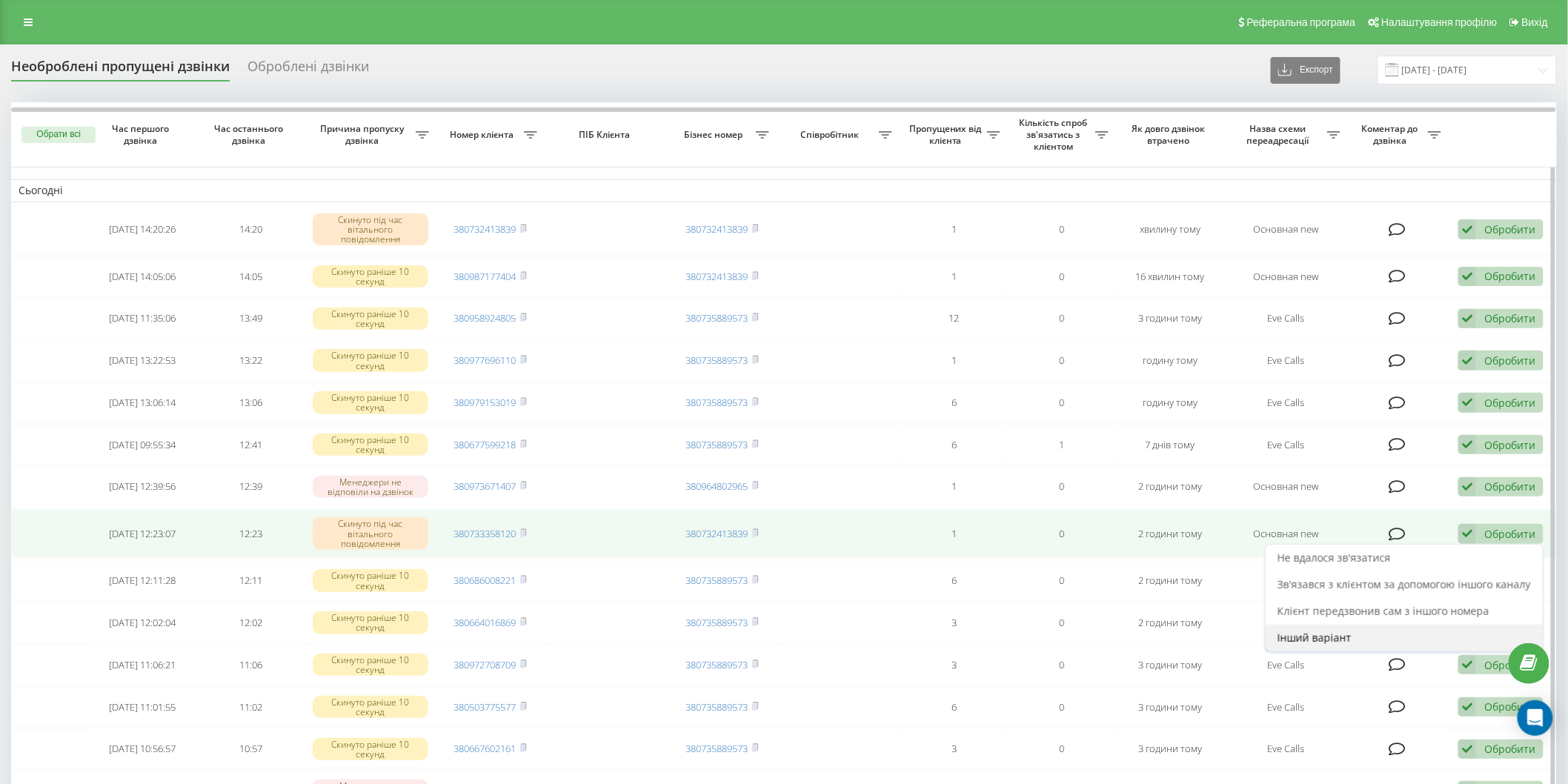
click at [1355, 629] on div "Інший варіант" at bounding box center [1404, 638] width 277 height 27
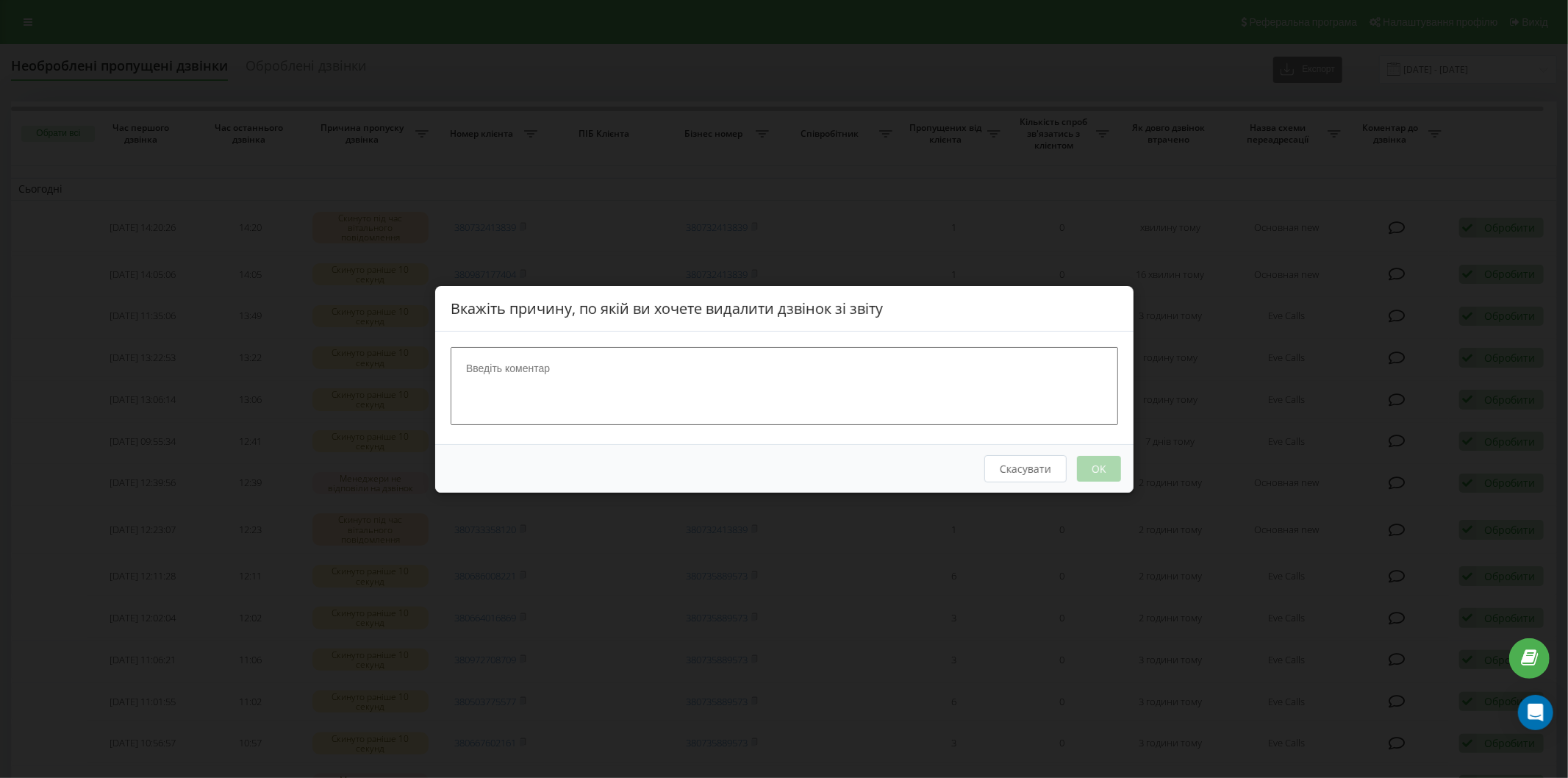
click at [662, 362] on textarea at bounding box center [784, 385] width 668 height 78
type textarea "Наш номер"
click at [1103, 460] on button "OK" at bounding box center [1098, 468] width 44 height 25
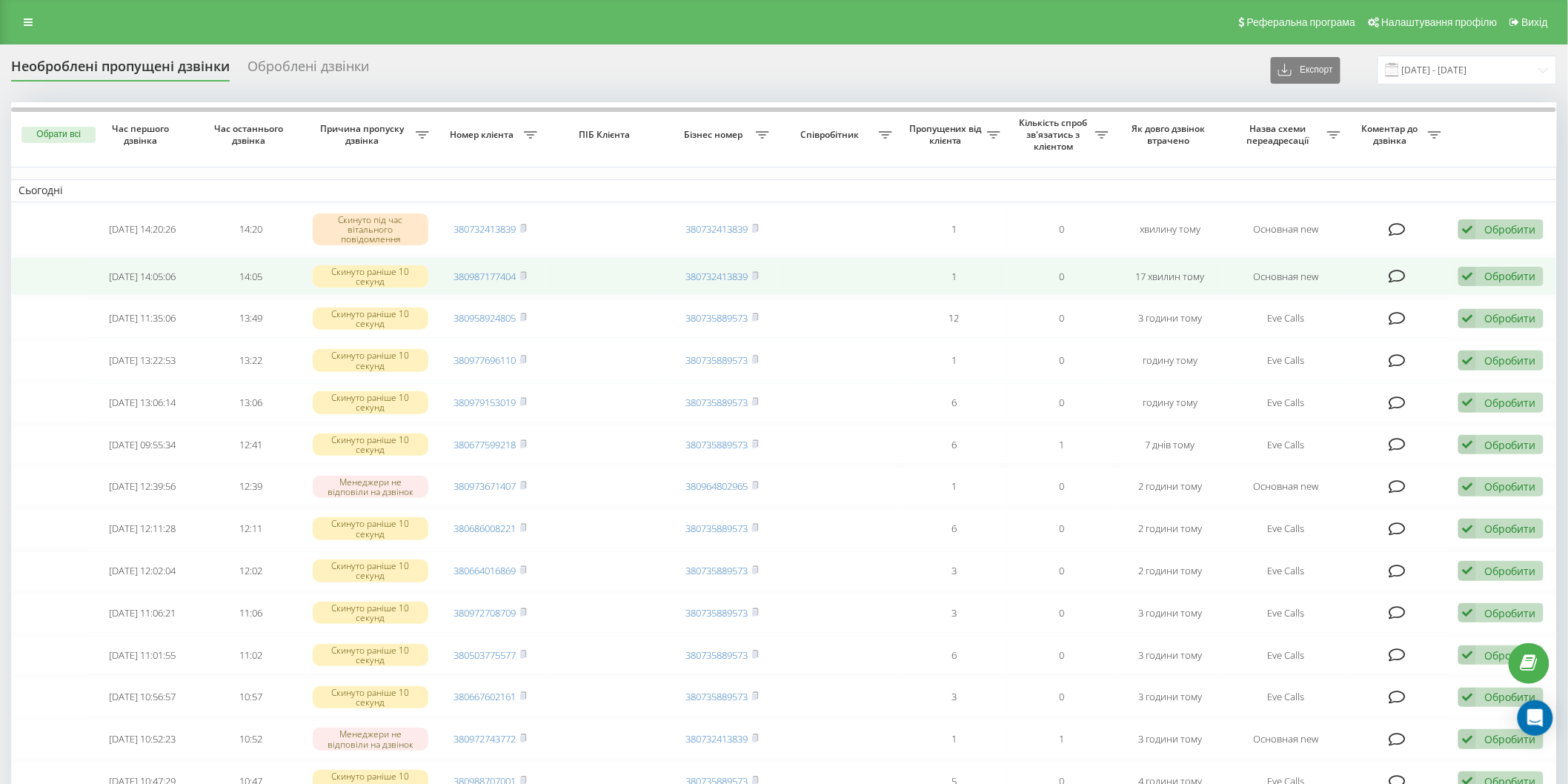
click at [535, 276] on td "380987177404" at bounding box center [490, 276] width 108 height 39
click at [527, 275] on icon at bounding box center [523, 275] width 7 height 9
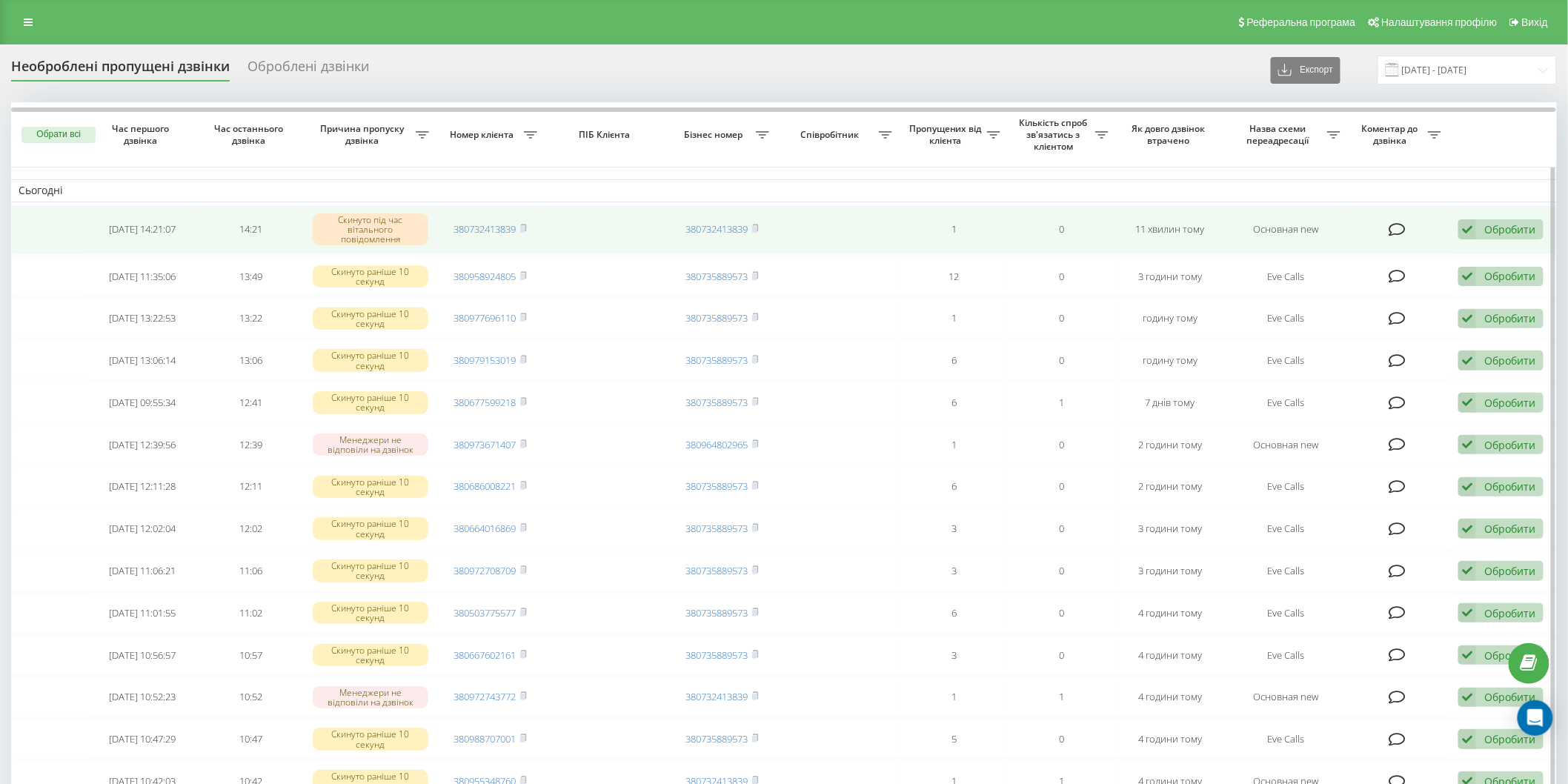
click at [1526, 226] on div "Обробити" at bounding box center [1510, 229] width 51 height 14
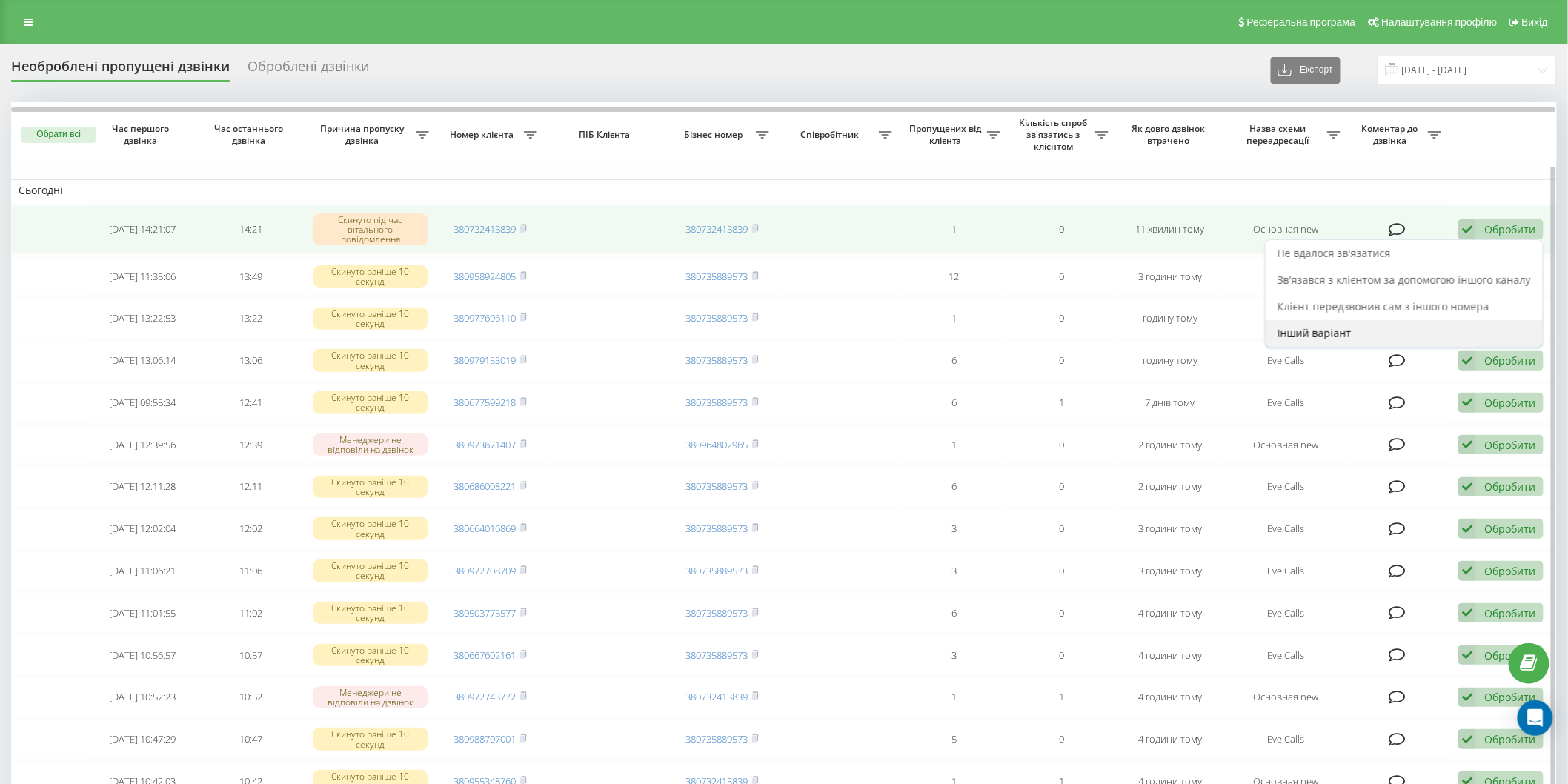
click at [1335, 339] on div "Інший варіант" at bounding box center [1404, 334] width 277 height 27
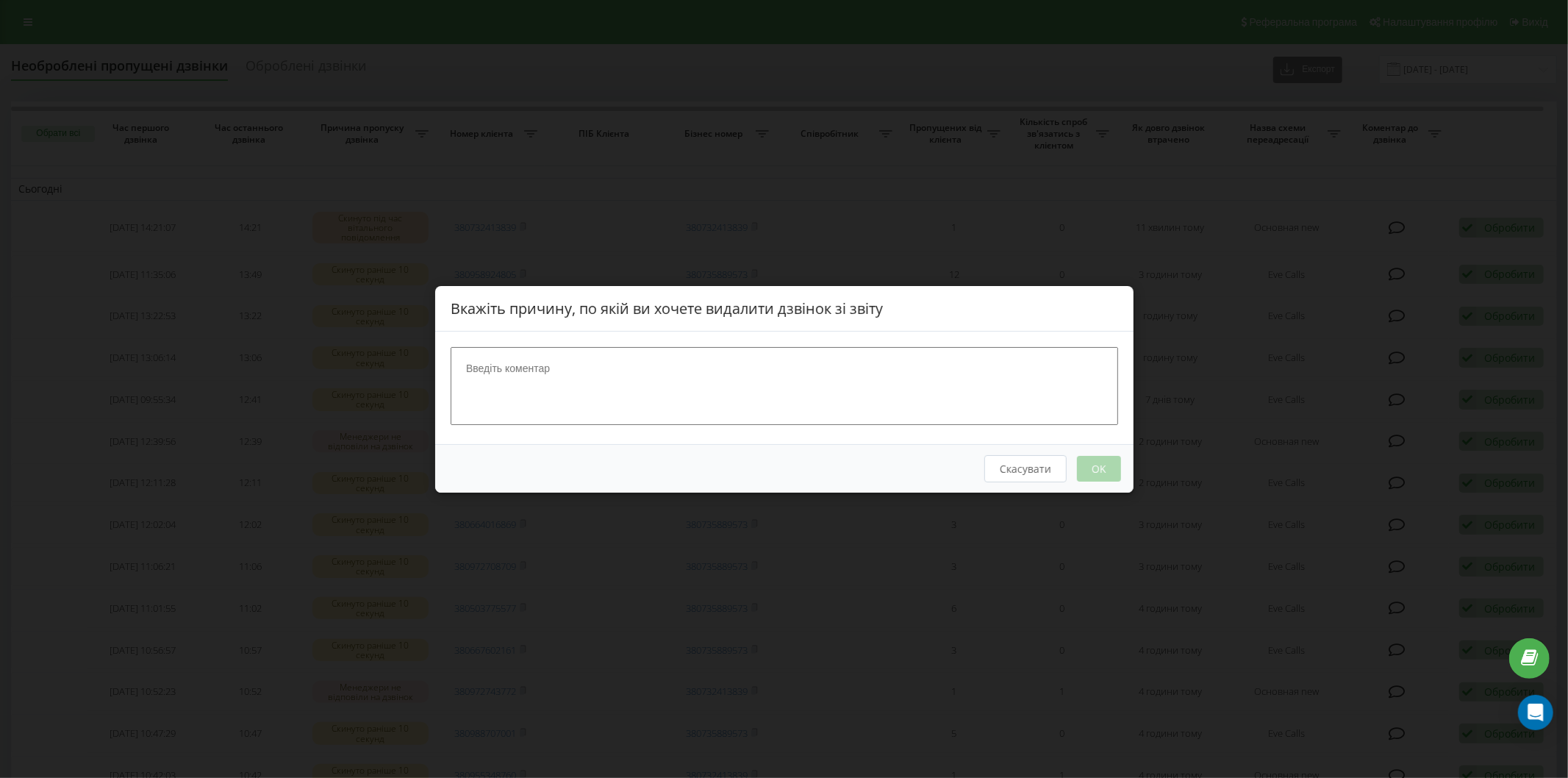
click at [703, 366] on textarea at bounding box center [784, 385] width 668 height 78
type textarea "Наш номер"
click at [1090, 473] on button "OK" at bounding box center [1098, 468] width 44 height 25
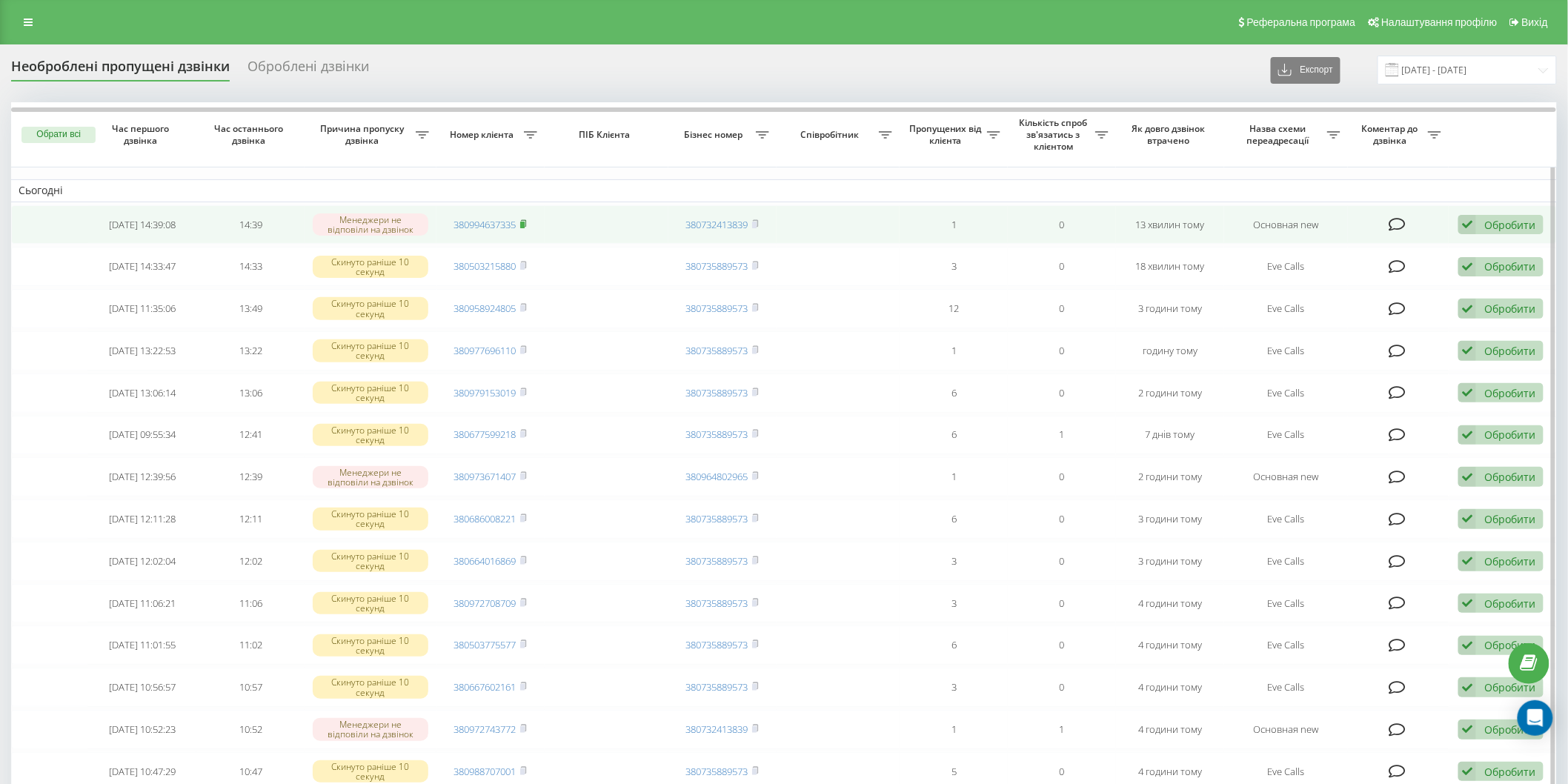
click at [527, 224] on icon at bounding box center [523, 223] width 7 height 9
click at [524, 223] on rect at bounding box center [522, 225] width 5 height 7
click at [1537, 211] on td "Обробити Не вдалося зв'язатися Зв'язався з клієнтом за допомогою іншого каналу …" at bounding box center [1503, 225] width 108 height 39
click at [1475, 230] on icon at bounding box center [1467, 225] width 18 height 20
click at [1438, 253] on div "Не вдалося зв'язатися" at bounding box center [1404, 248] width 277 height 27
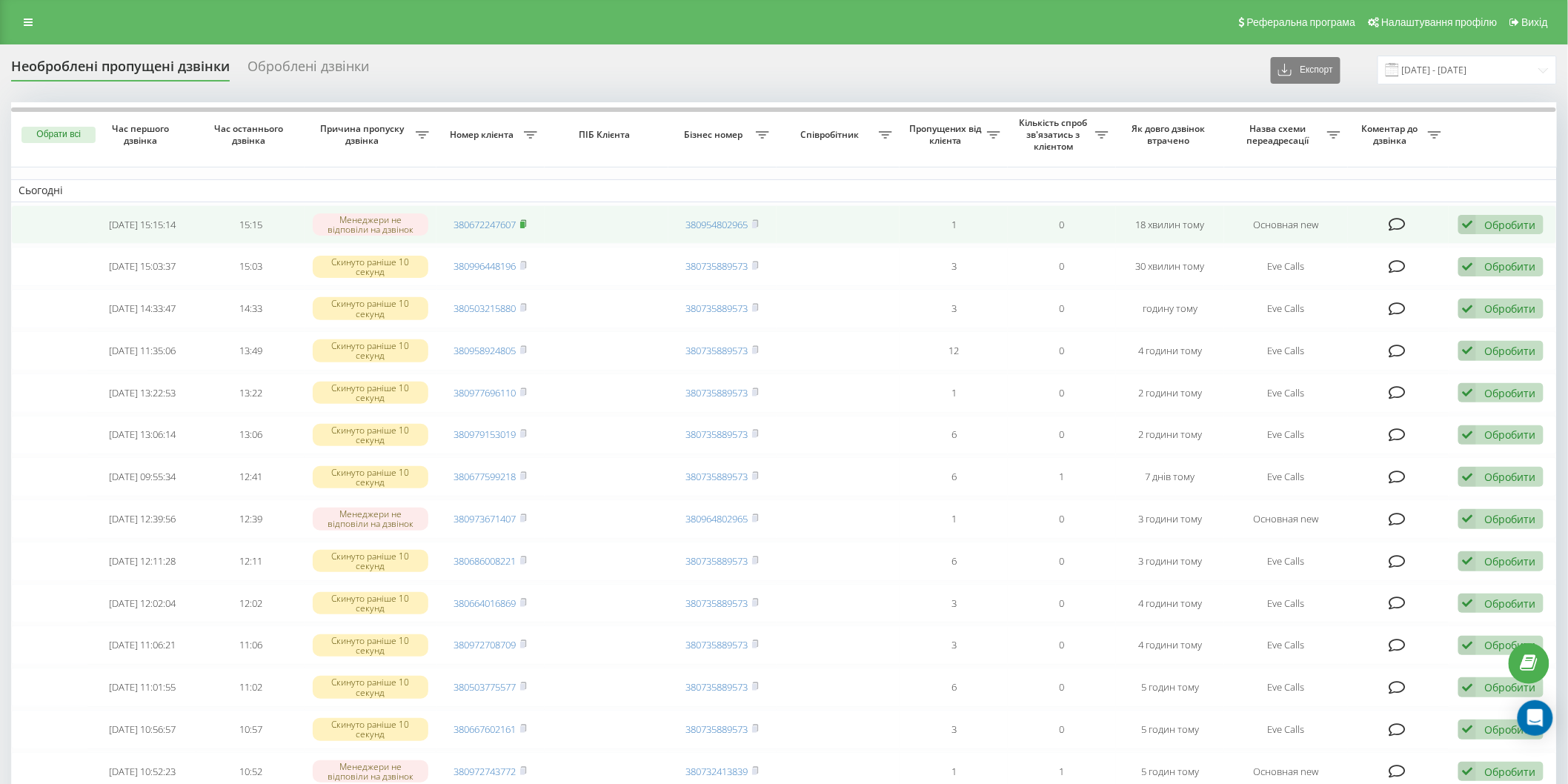
click at [527, 221] on icon at bounding box center [523, 223] width 7 height 9
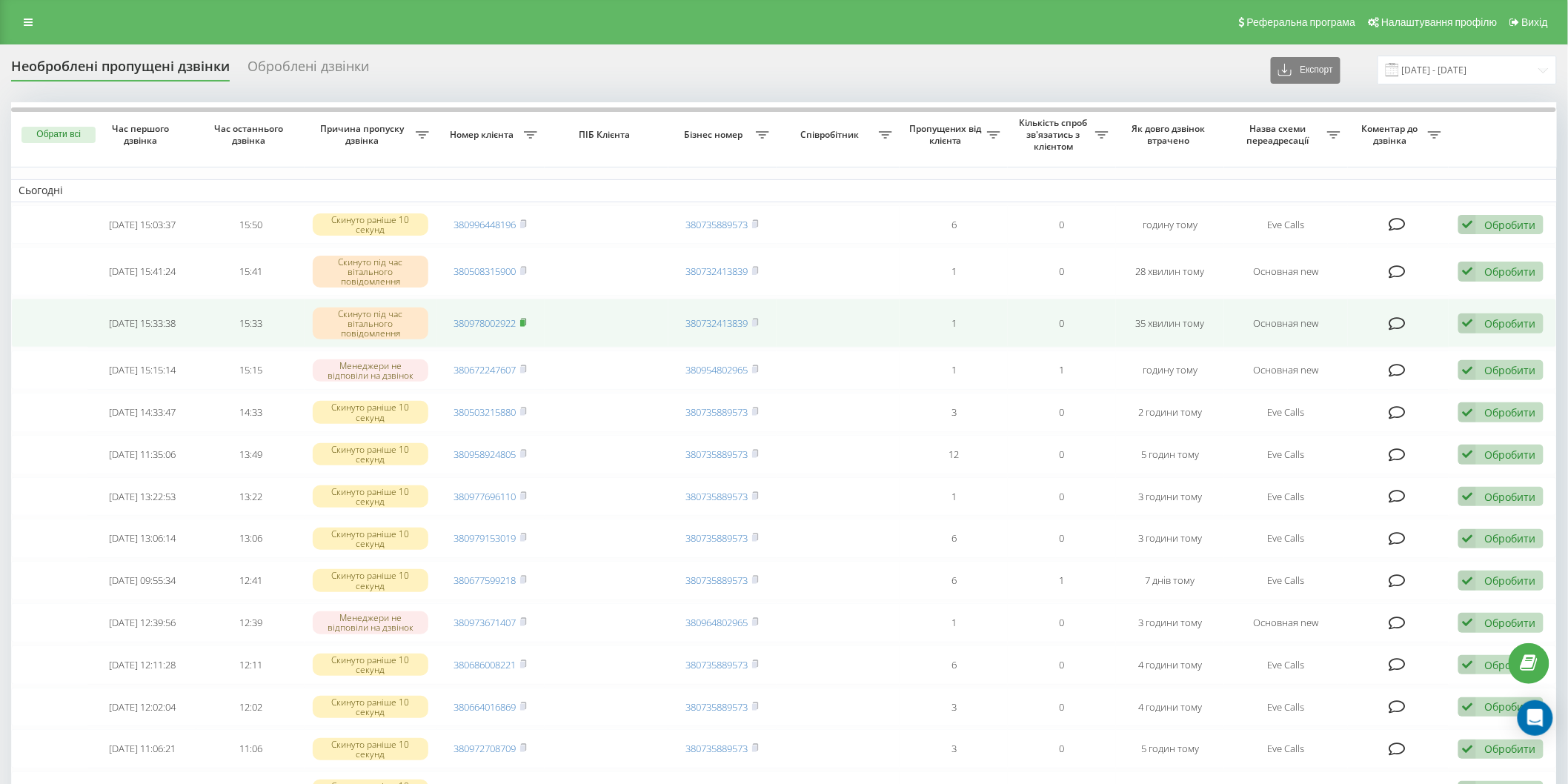
click at [524, 323] on rect at bounding box center [522, 323] width 5 height 7
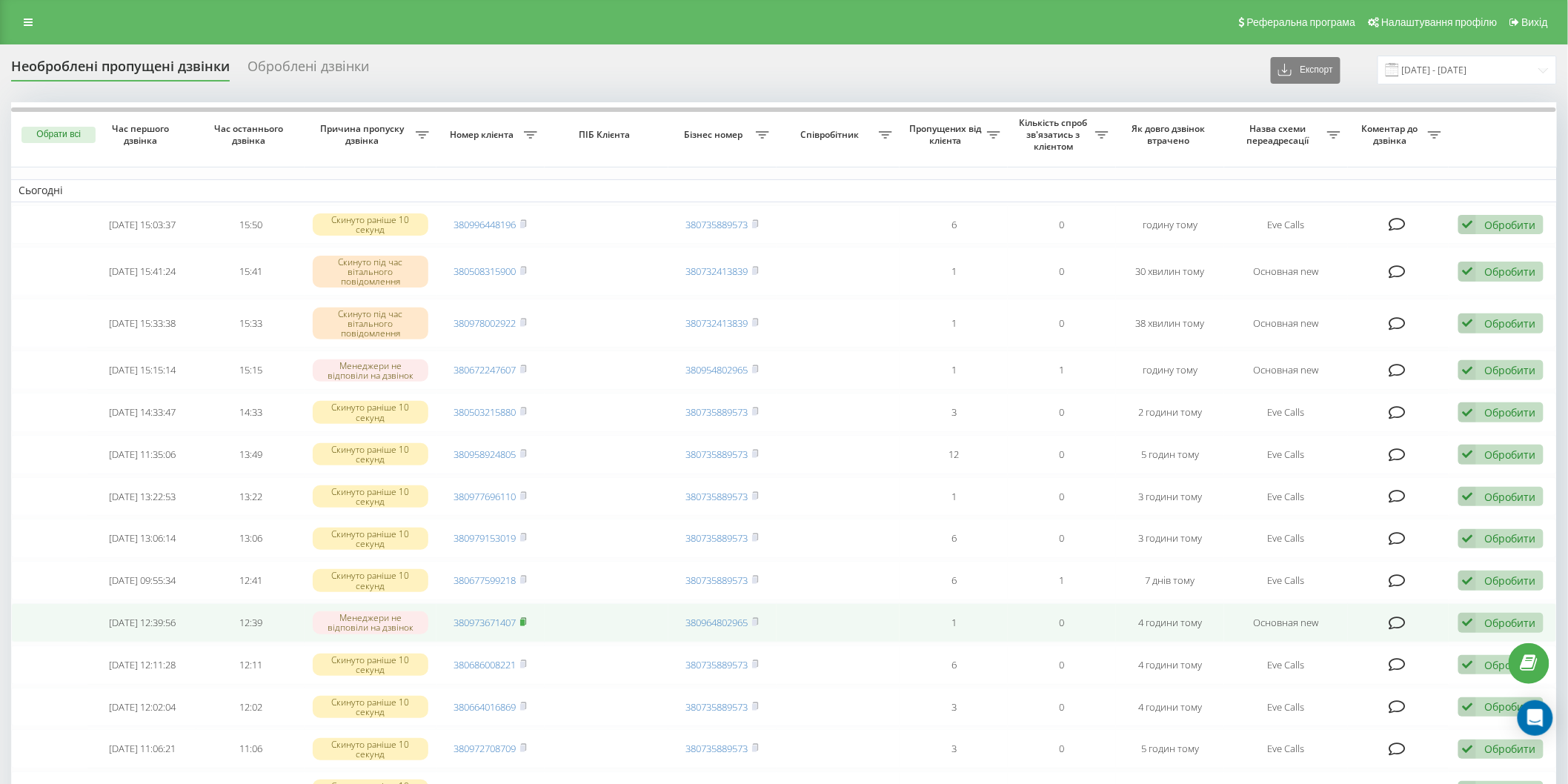
click at [524, 620] on rect at bounding box center [522, 623] width 5 height 7
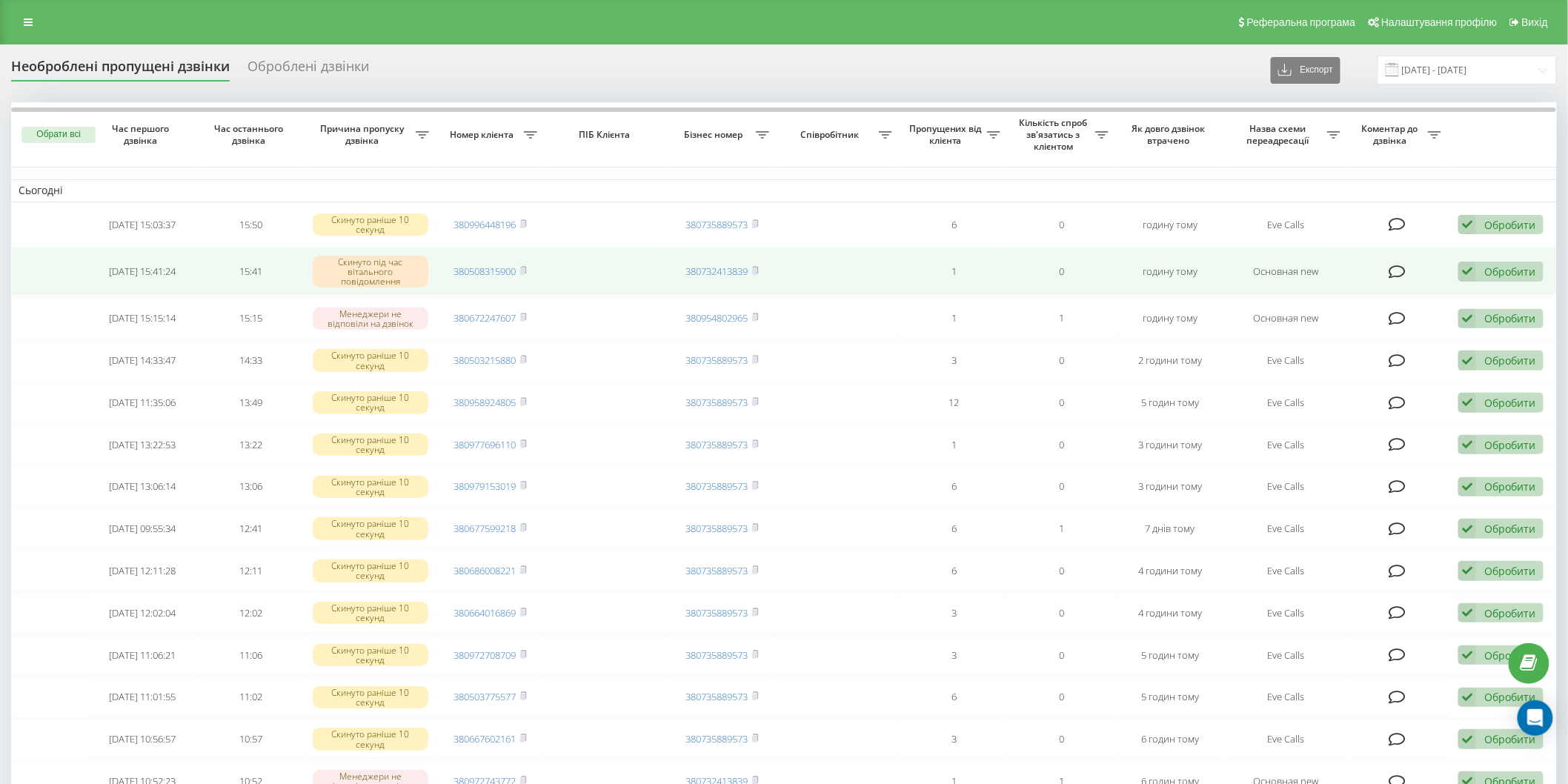
click at [531, 272] on td "380508315900" at bounding box center [490, 271] width 108 height 49
click at [530, 271] on td "380508315900" at bounding box center [490, 271] width 108 height 49
click at [523, 271] on rect at bounding box center [522, 271] width 5 height 7
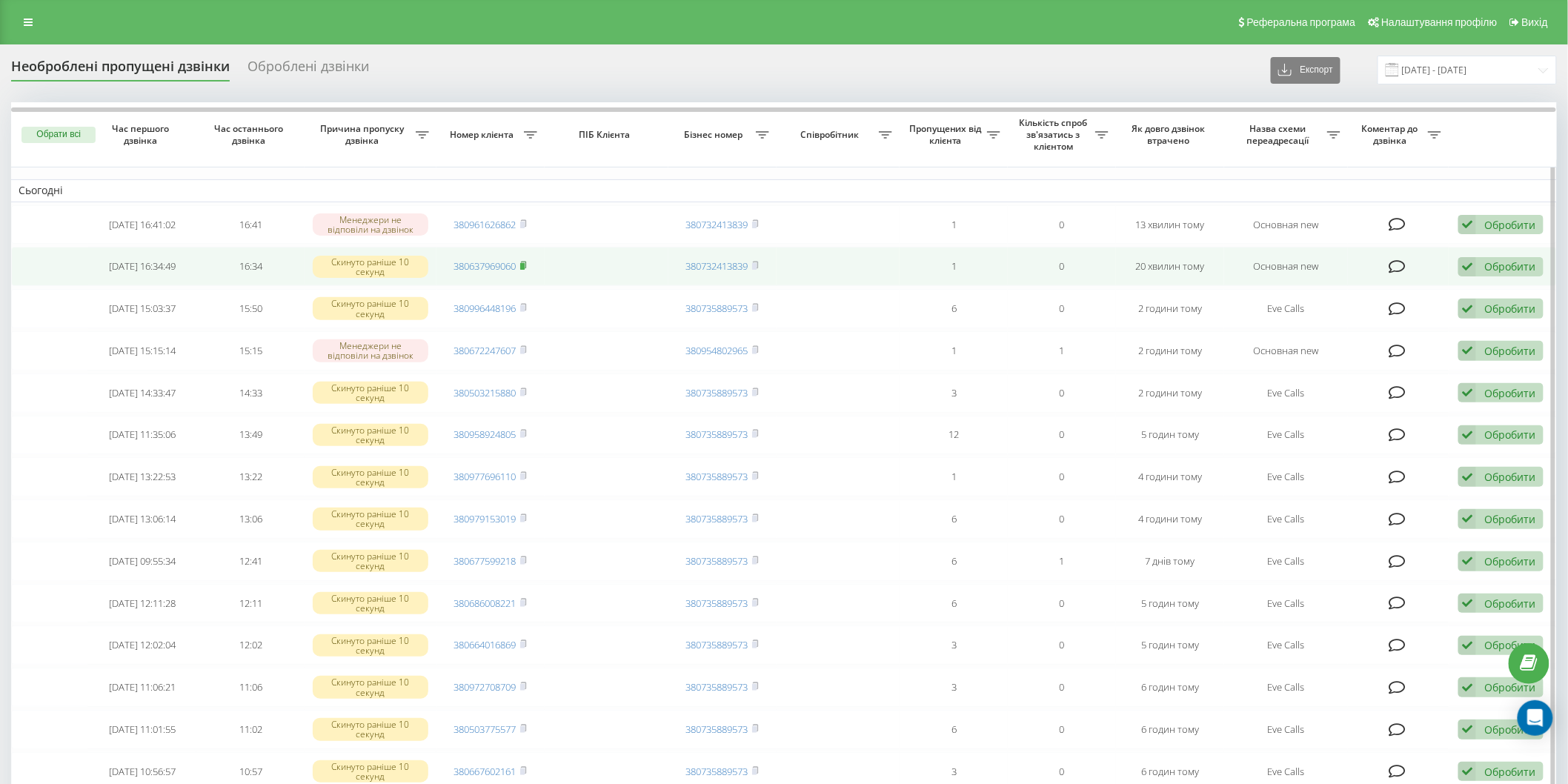
click at [526, 267] on icon at bounding box center [523, 264] width 5 height 7
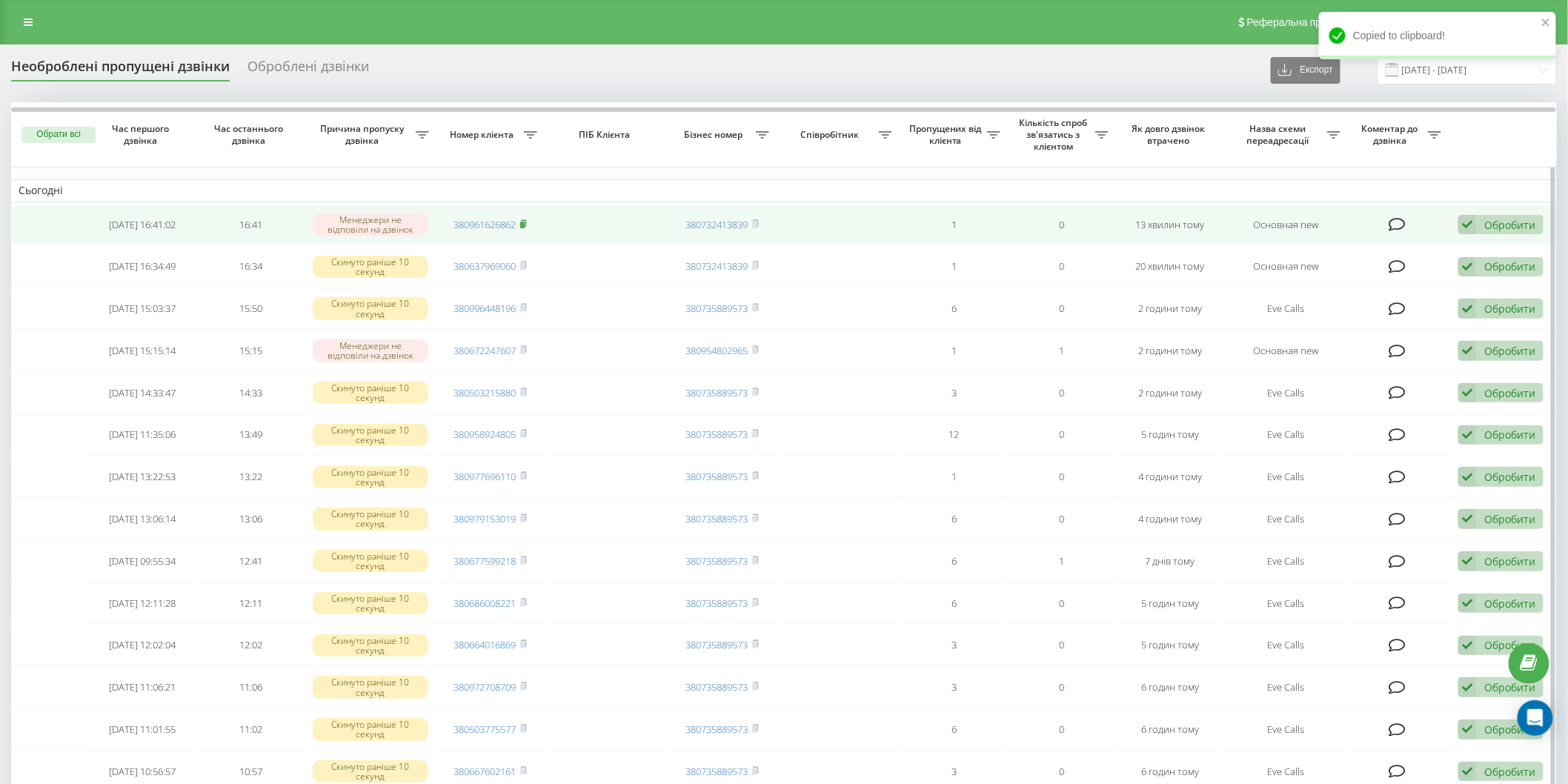
click at [527, 221] on icon at bounding box center [523, 223] width 7 height 9
